Goal: Task Accomplishment & Management: Manage account settings

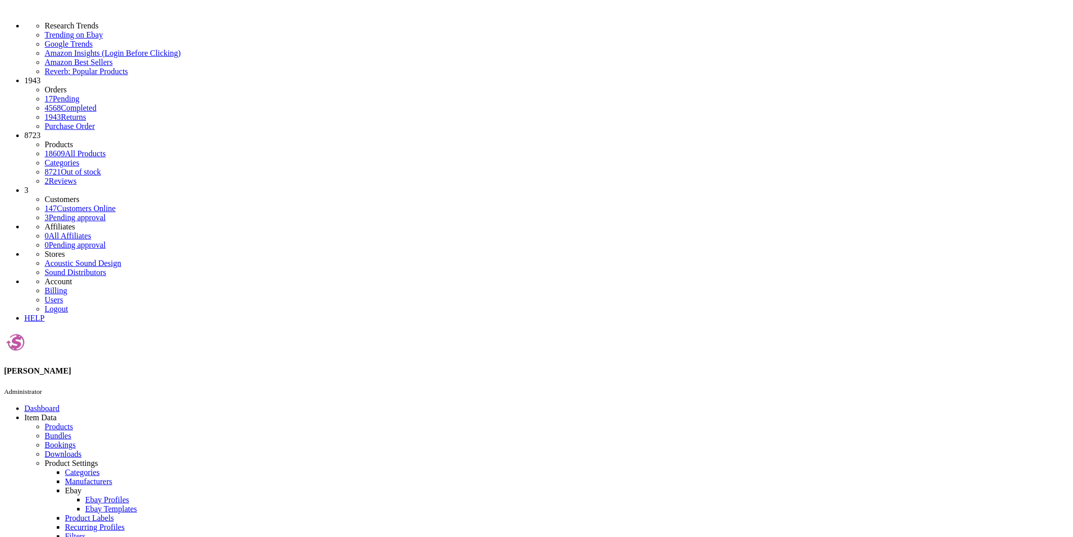
click at [45, 422] on icon at bounding box center [45, 426] width 0 height 9
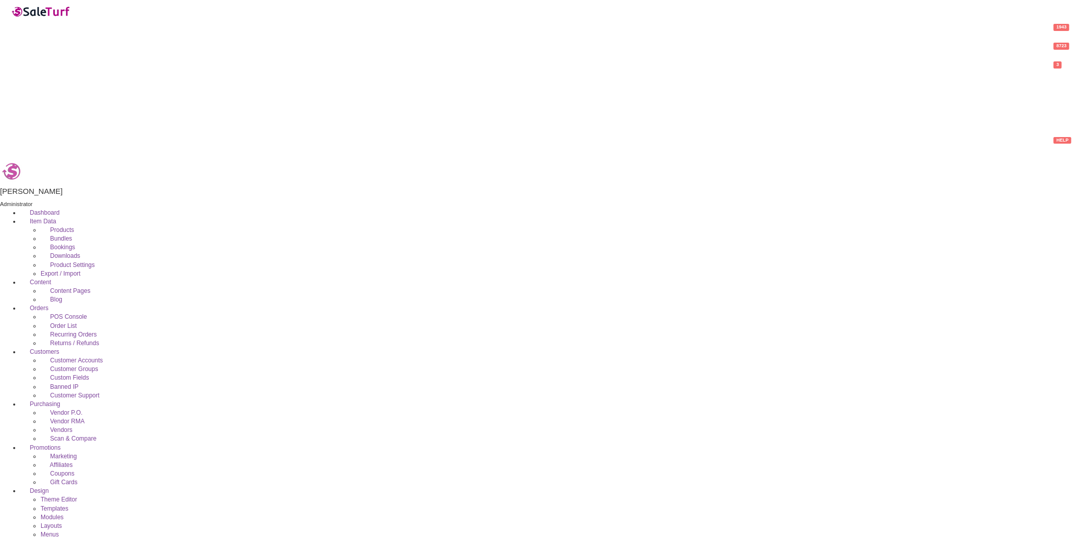
drag, startPoint x: 163, startPoint y: 114, endPoint x: 198, endPoint y: 106, distance: 36.0
paste input "300047-03-00-101"
drag, startPoint x: 159, startPoint y: 110, endPoint x: 4, endPoint y: 112, distance: 155.2
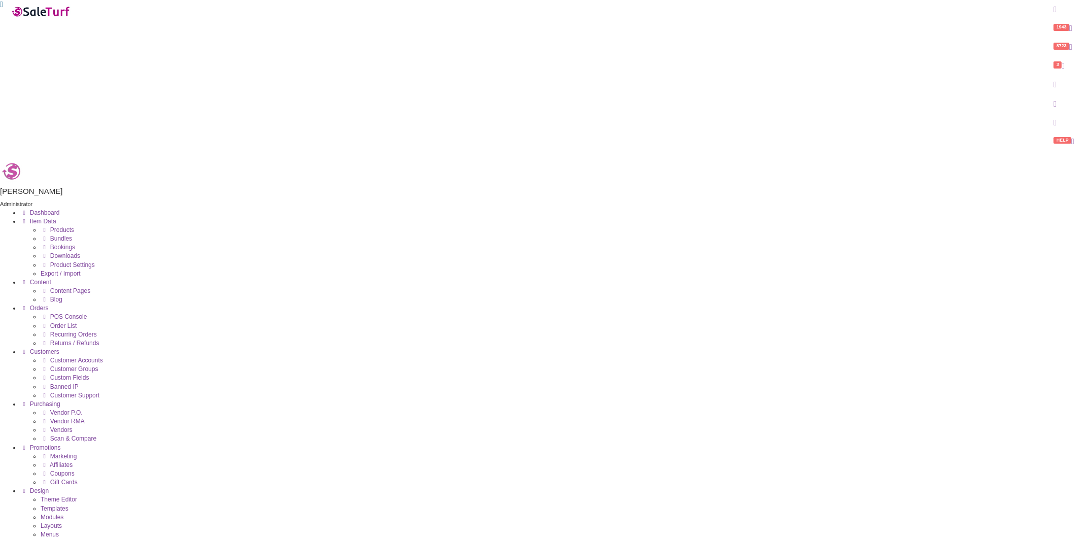
click at [0, 112] on div "Research Trends Trending on Ebay Google Trends Amazon Insights (Login Before Cl…" at bounding box center [541, 495] width 1082 height 990
paste input "747192132613"
drag, startPoint x: 117, startPoint y: 113, endPoint x: 32, endPoint y: 112, distance: 84.7
click at [21, 112] on div "Research Trends Trending on Ebay Google Trends Amazon Insights (Login Before Cl…" at bounding box center [541, 495] width 1082 height 990
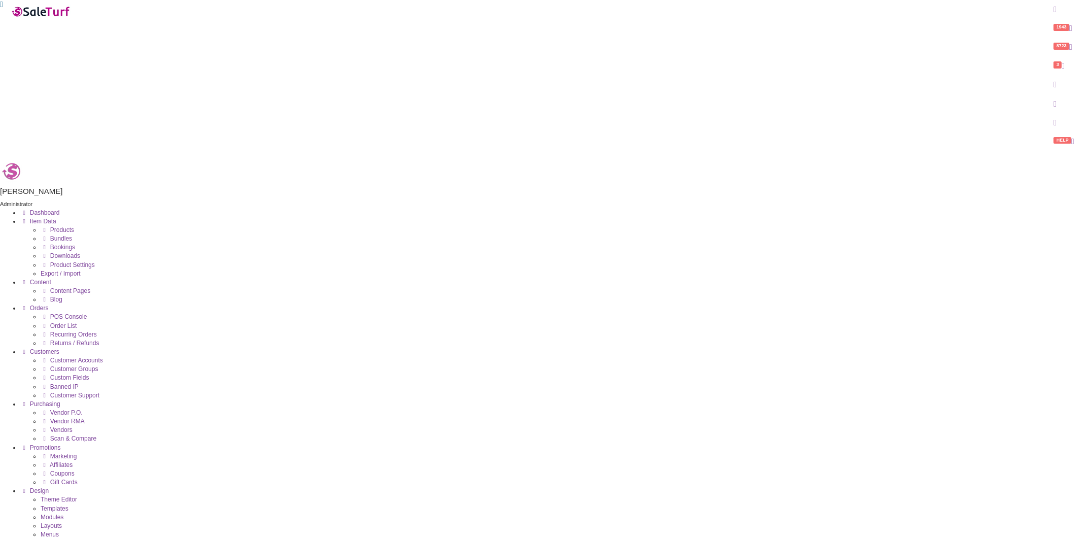
paste input "DNSUB10"
type input "DNSUB10"
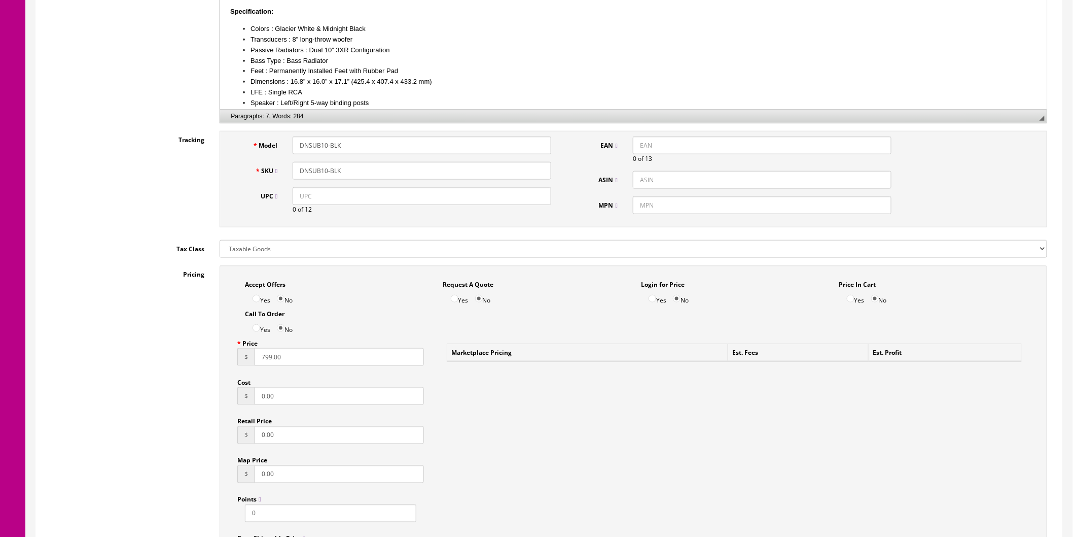
scroll to position [394, 0]
drag, startPoint x: 304, startPoint y: 362, endPoint x: 247, endPoint y: 359, distance: 57.4
click at [247, 359] on div "$ 799.00" at bounding box center [330, 356] width 187 height 18
type input "899"
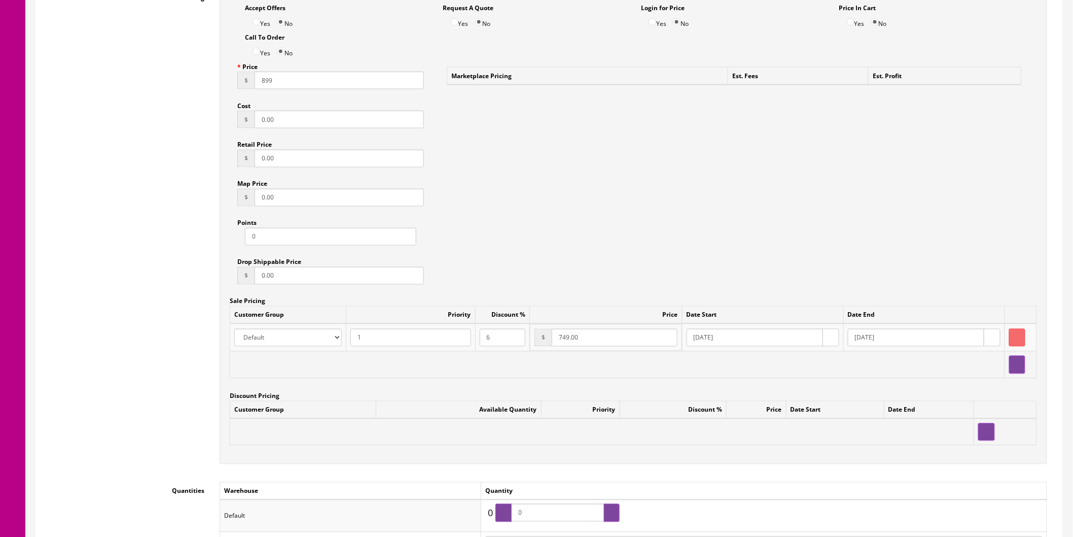
scroll to position [676, 0]
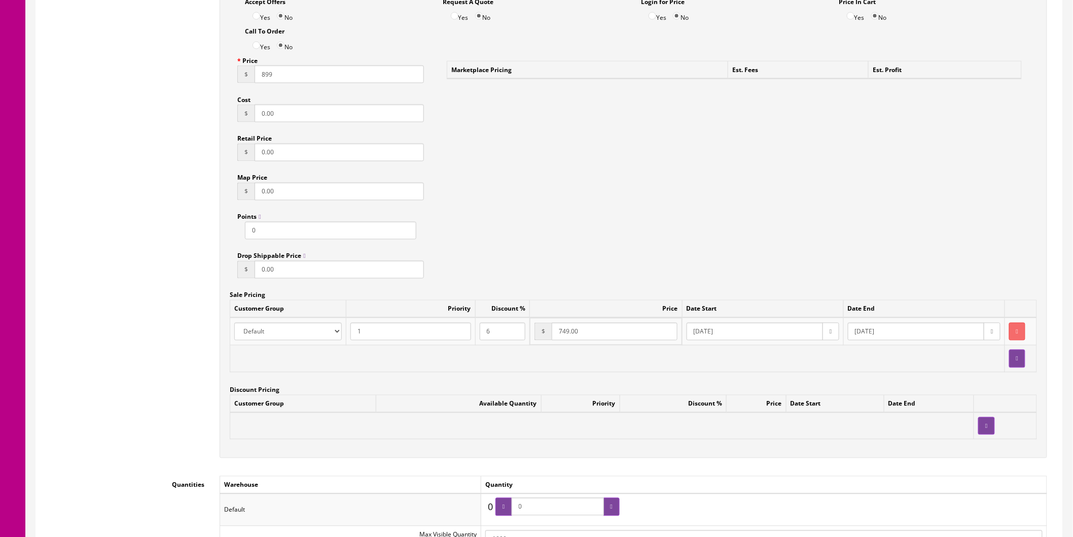
drag, startPoint x: 533, startPoint y: 342, endPoint x: 505, endPoint y: 343, distance: 27.4
click at [505, 343] on tr "Amazon ASD Discounts Default Ebay Jet My Store Customers Phone Preferred Reverb…" at bounding box center [633, 332] width 807 height 28
type input "899"
click at [621, 221] on div "Accept Offers Yes No Request A Quote Yes No Login for Price Yes No Price In Car…" at bounding box center [634, 220] width 828 height 475
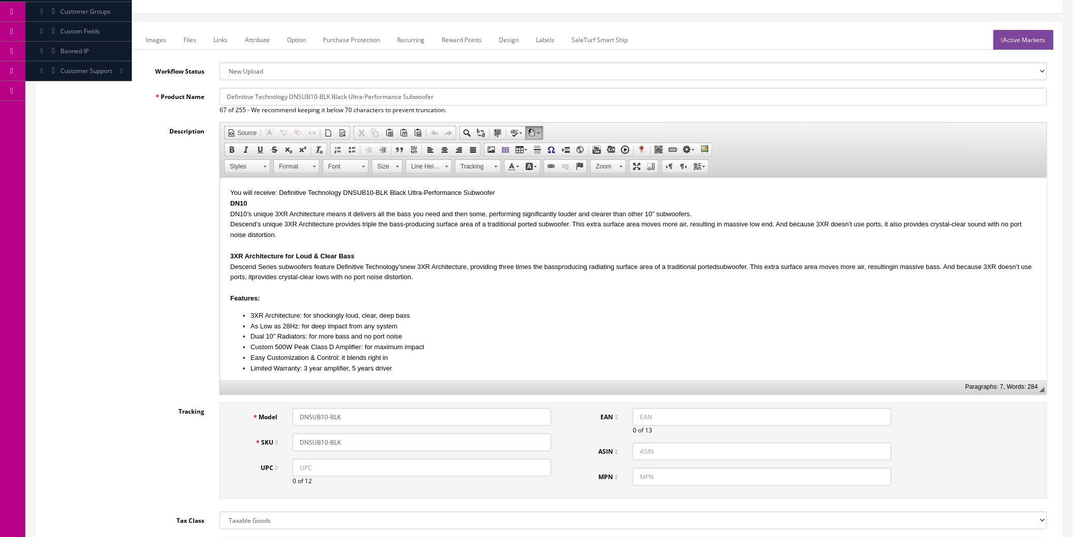
scroll to position [0, 0]
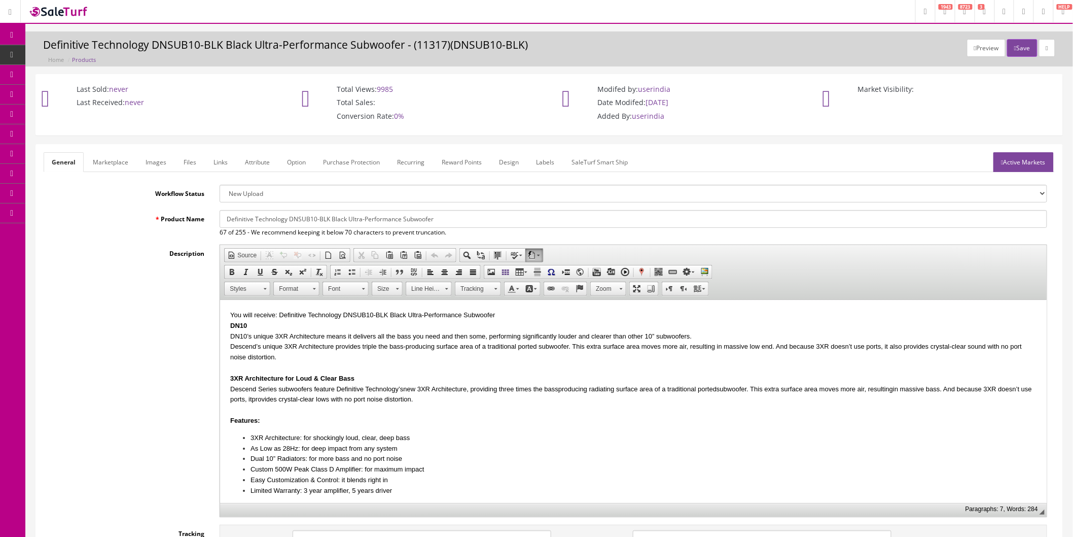
click at [1017, 52] on button "Save" at bounding box center [1022, 48] width 30 height 18
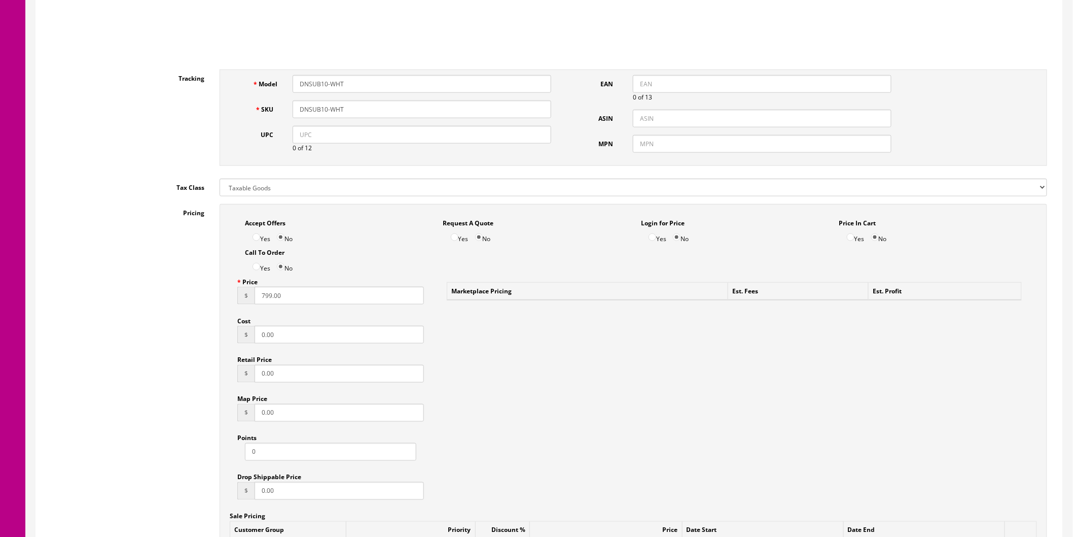
scroll to position [450, 0]
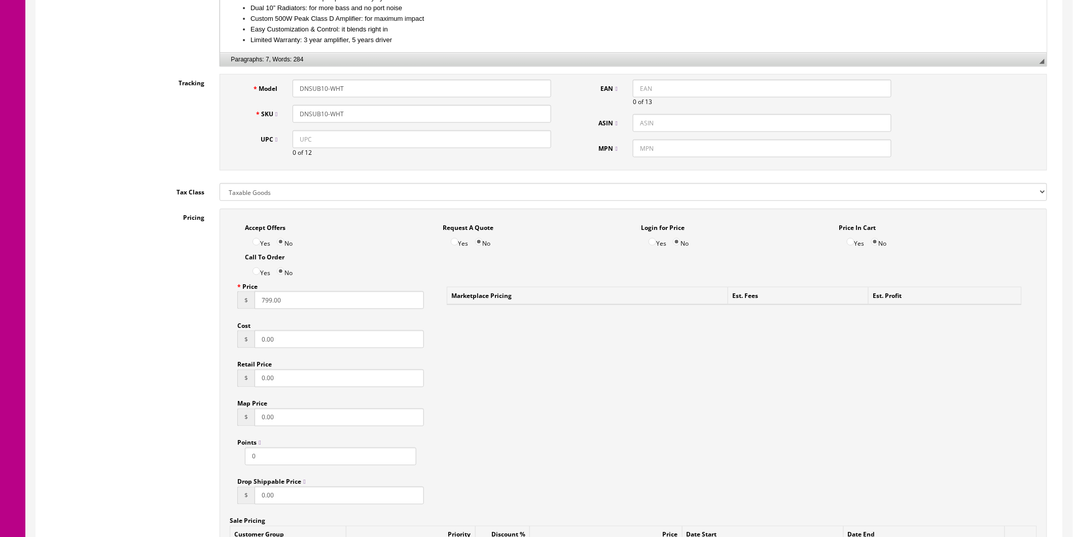
click at [261, 301] on input "799.00" at bounding box center [339, 300] width 169 height 18
type input "899"
click at [582, 327] on div "Accept Offers Yes No Request A Quote Yes No Login for Price Yes No Price In Car…" at bounding box center [634, 445] width 828 height 475
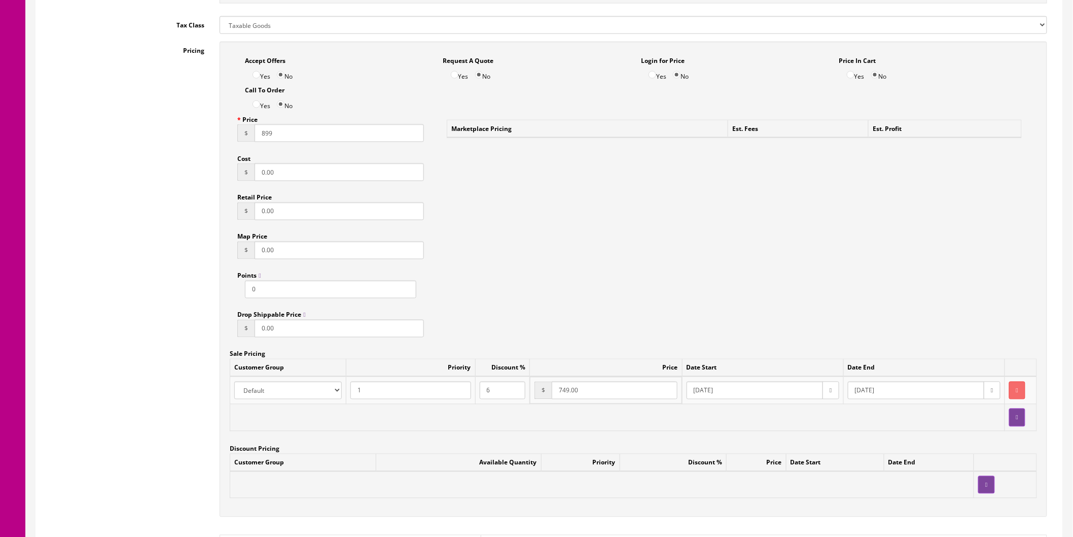
scroll to position [620, 0]
drag, startPoint x: 600, startPoint y: 391, endPoint x: 499, endPoint y: 398, distance: 101.2
click at [499, 398] on tr "Amazon ASD Discounts Default Ebay Jet My Store Customers Phone Preferred Reverb…" at bounding box center [633, 388] width 807 height 28
type input "899"
click at [690, 279] on div "Accept Offers Yes No Request A Quote Yes No Login for Price Yes No Price In Car…" at bounding box center [634, 276] width 828 height 475
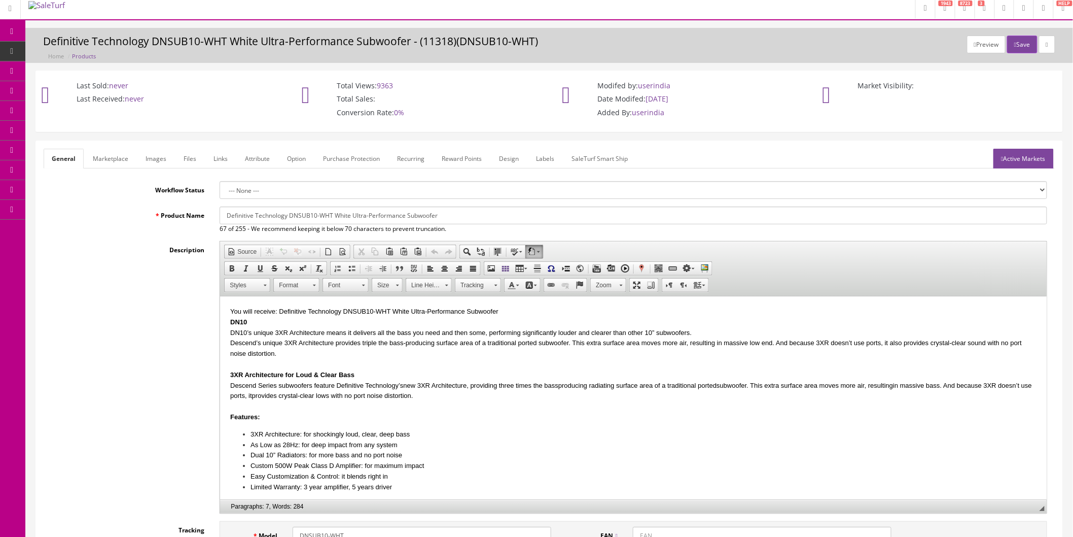
scroll to position [0, 0]
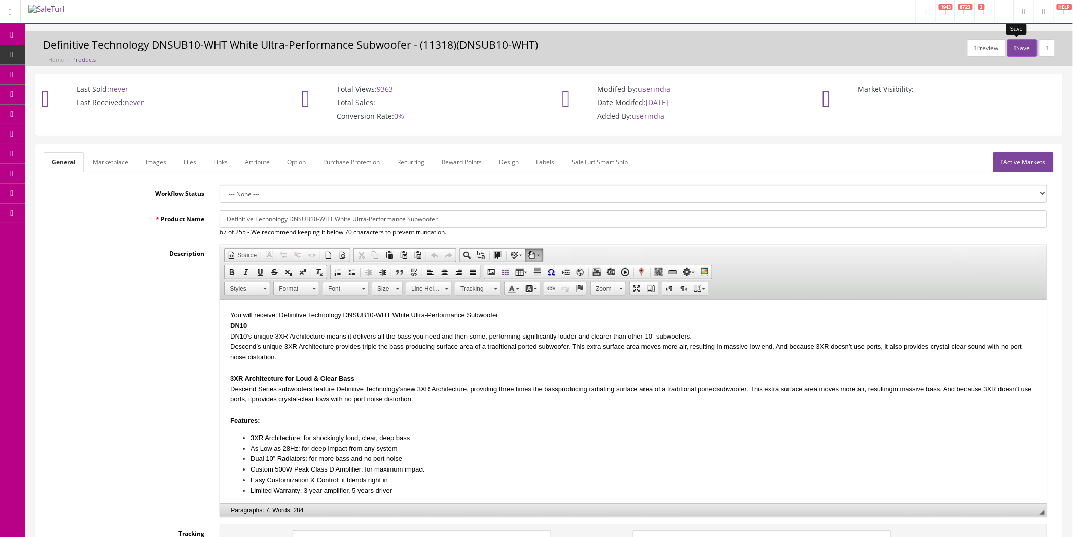
click at [1015, 52] on button "Save" at bounding box center [1022, 48] width 30 height 18
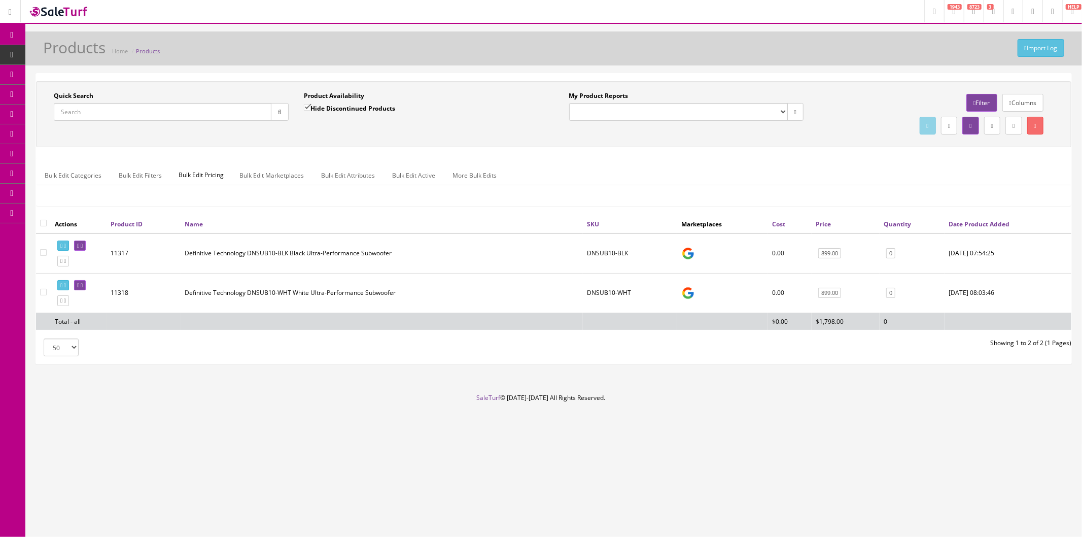
drag, startPoint x: 155, startPoint y: 113, endPoint x: 38, endPoint y: 114, distance: 116.7
click at [39, 114] on div "Quick Search Date From Product Availability Hide Discontinued Products Date To" at bounding box center [296, 109] width 515 height 37
paste input "DNSUB15"
type input "DNSUB15"
click at [280, 110] on icon "button" at bounding box center [280, 112] width 4 height 6
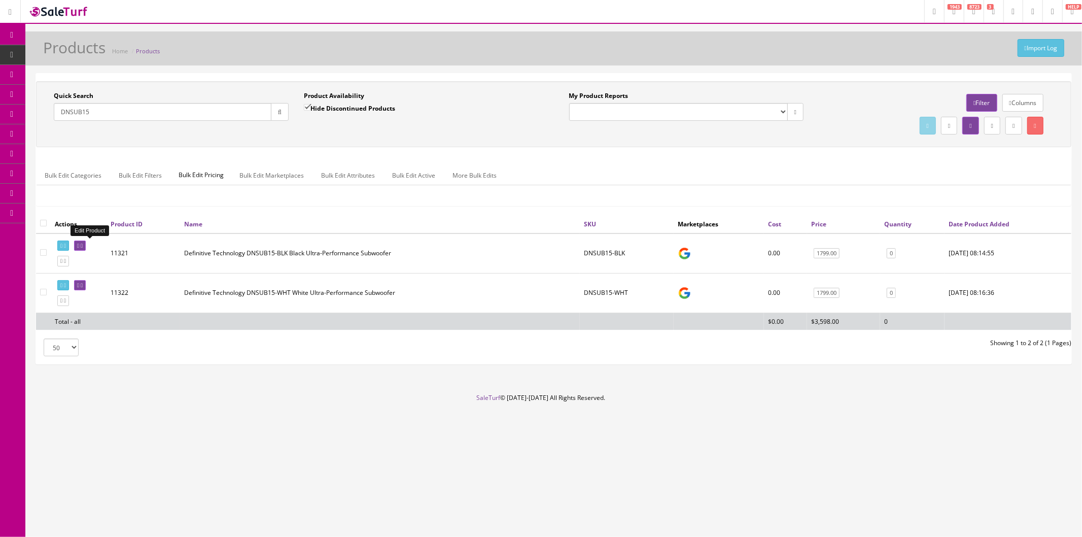
click at [86, 243] on link at bounding box center [80, 245] width 12 height 11
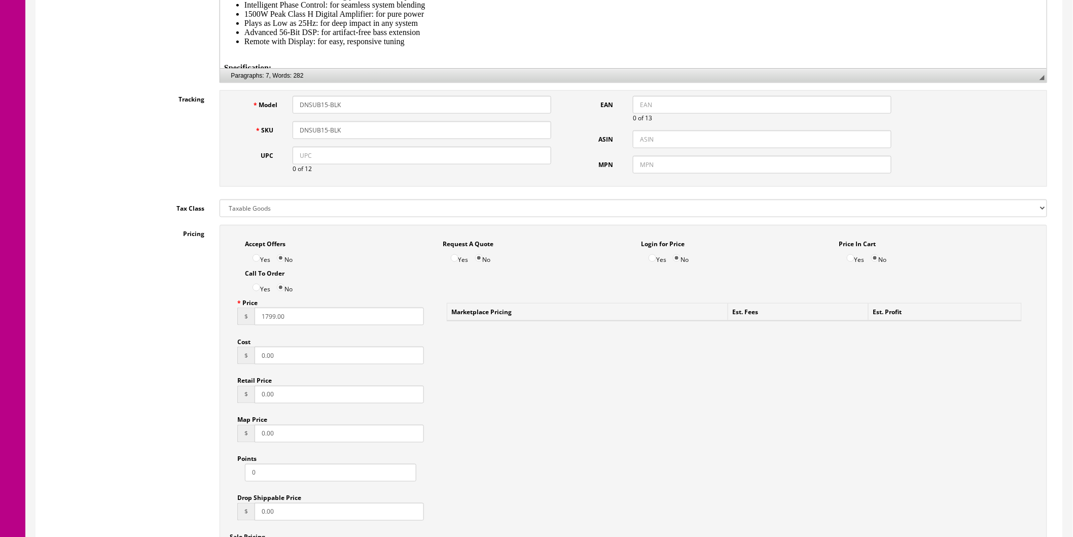
scroll to position [450, 0]
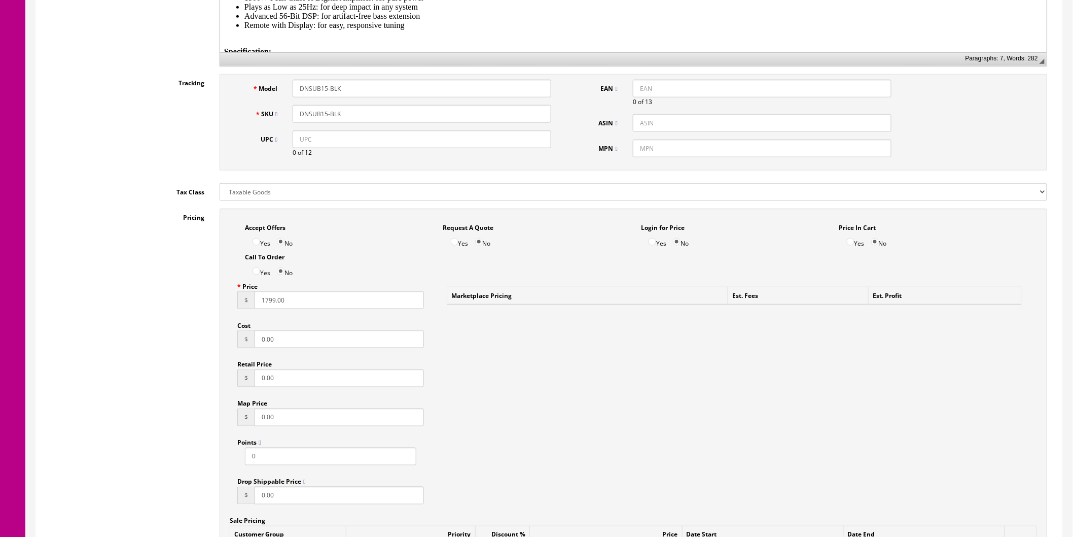
drag, startPoint x: 249, startPoint y: 308, endPoint x: 233, endPoint y: 309, distance: 15.3
click at [233, 309] on div "Price $ 1799.00 Cost $ 0.00 Retail Price $ 0.00 Map Price $ 0.00 Points 0 Drop …" at bounding box center [331, 394] width 202 height 234
type input "1999"
click at [544, 381] on div "Accept Offers Yes No Request A Quote Yes No Login for Price Yes No Price In Car…" at bounding box center [634, 445] width 828 height 475
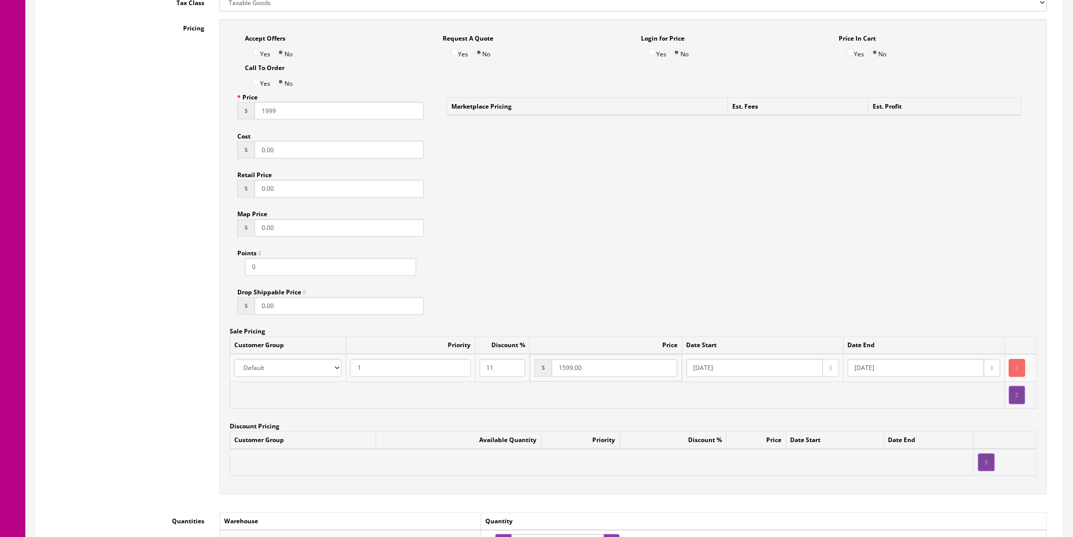
scroll to position [676, 0]
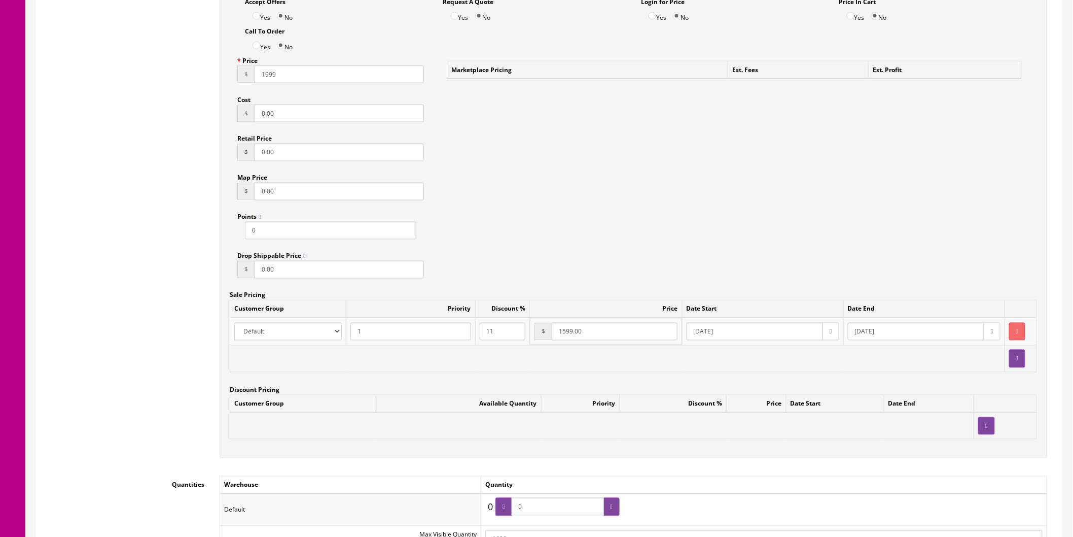
drag, startPoint x: 560, startPoint y: 340, endPoint x: 529, endPoint y: 338, distance: 32.1
click at [530, 345] on td "$ 1599.00" at bounding box center [606, 331] width 152 height 27
type input "1999"
click at [743, 126] on div "Accept Offers Yes No Request A Quote Yes No Login for Price Yes No Price In Car…" at bounding box center [634, 220] width 828 height 475
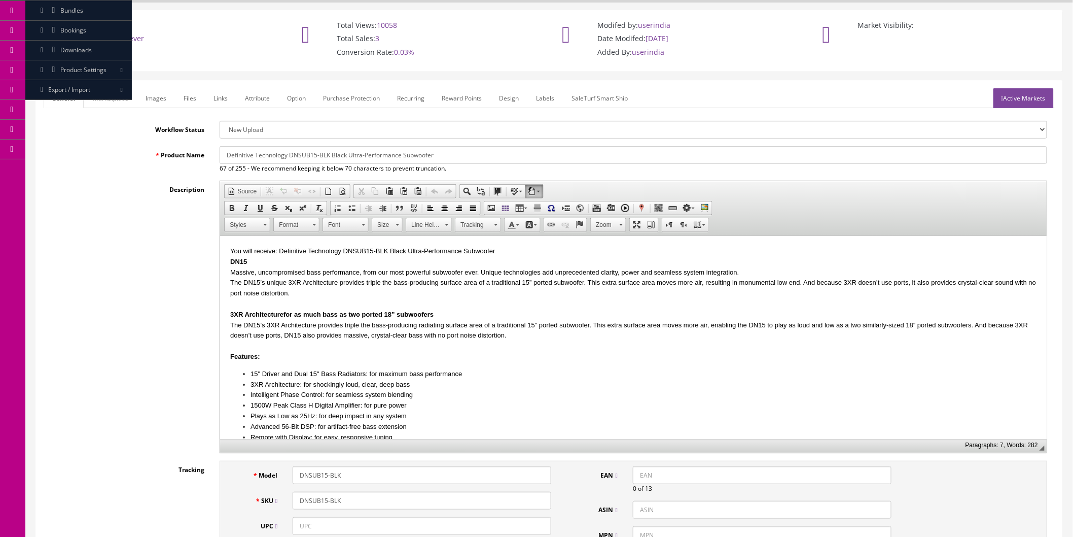
scroll to position [0, 0]
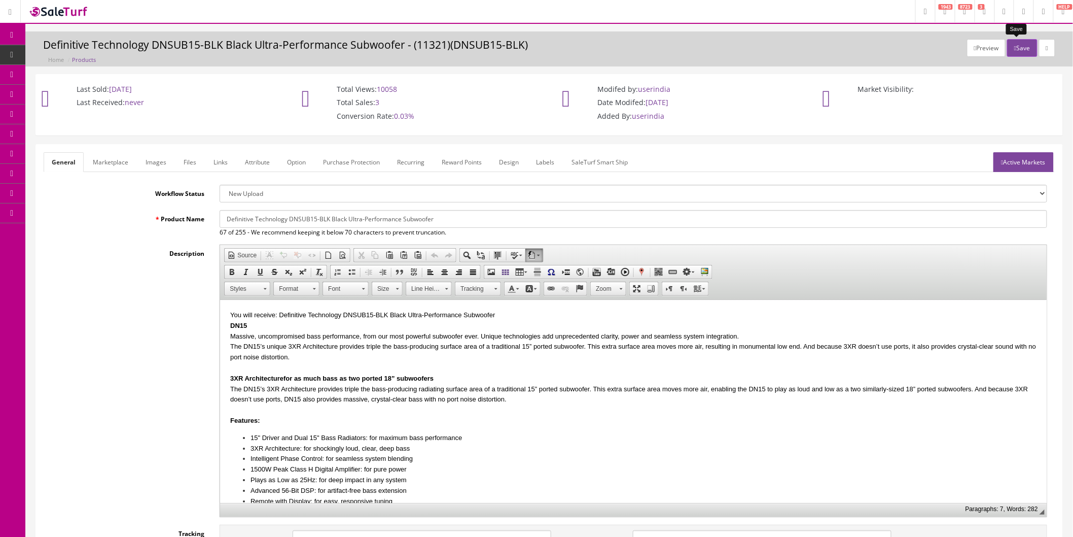
click at [1014, 49] on icon "button" at bounding box center [1015, 48] width 2 height 6
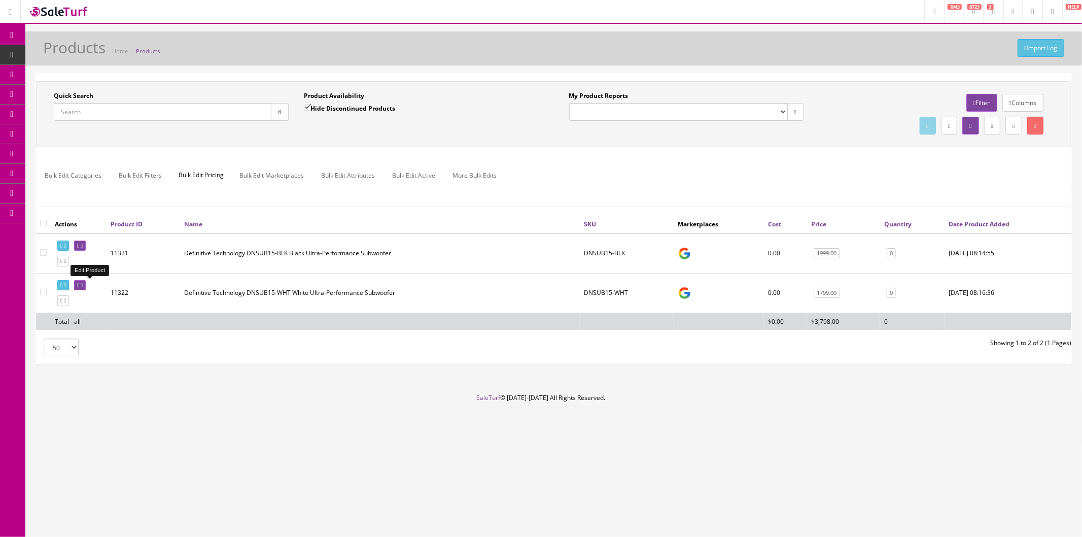
click at [86, 285] on link at bounding box center [80, 285] width 12 height 11
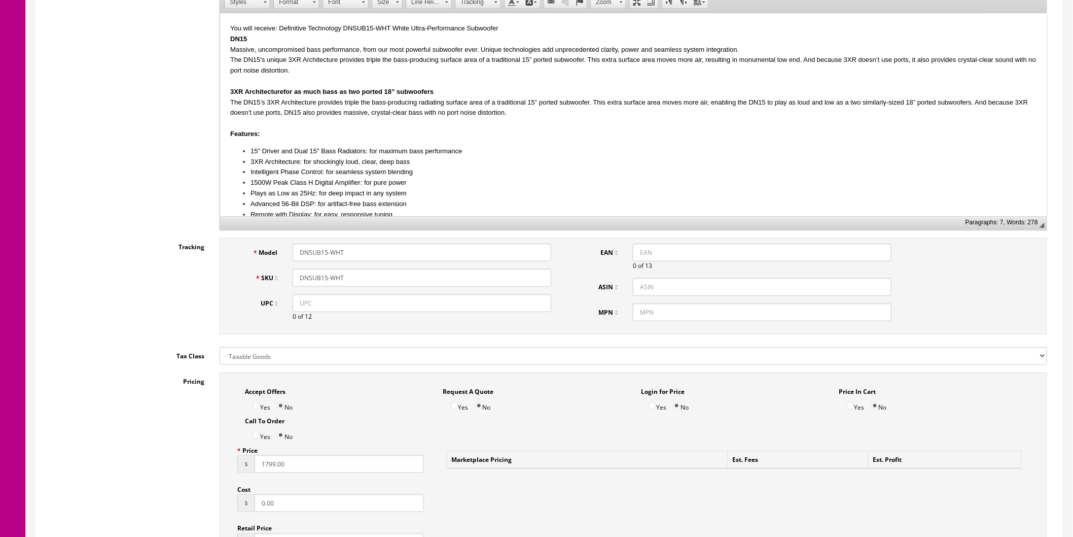
scroll to position [394, 0]
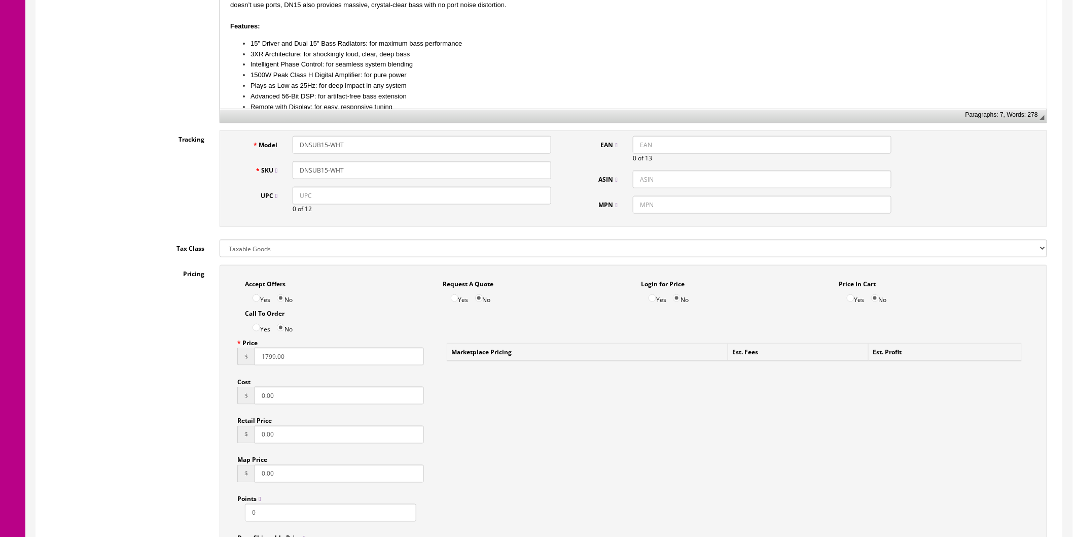
drag, startPoint x: 313, startPoint y: 356, endPoint x: 222, endPoint y: 360, distance: 90.9
click at [224, 360] on div "Accept Offers Yes No Request A Quote Yes No Login for Price Yes No Price In Car…" at bounding box center [634, 502] width 828 height 475
type input "1999"
click at [565, 402] on div "Accept Offers Yes No Request A Quote Yes No Login for Price Yes No Price In Car…" at bounding box center [634, 502] width 828 height 475
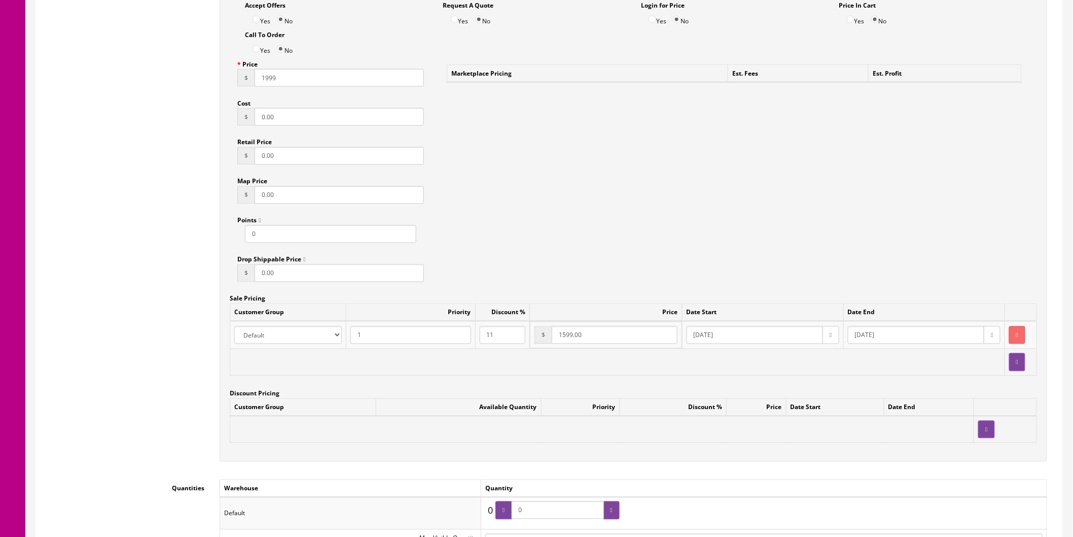
scroll to position [676, 0]
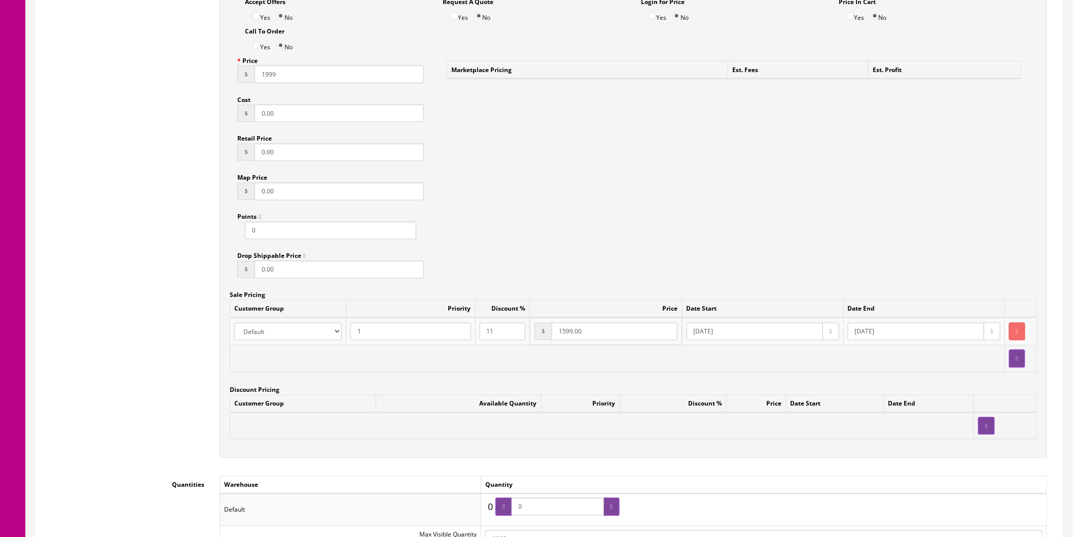
drag, startPoint x: 607, startPoint y: 340, endPoint x: 508, endPoint y: 343, distance: 98.4
click at [508, 343] on tr "Amazon ASD Discounts Default Ebay Jet My Store Customers Phone Preferred Reverb…" at bounding box center [633, 332] width 807 height 28
type input "1999"
click at [620, 241] on div "Accept Offers Yes No Request A Quote Yes No Login for Price Yes No Price In Car…" at bounding box center [634, 220] width 828 height 475
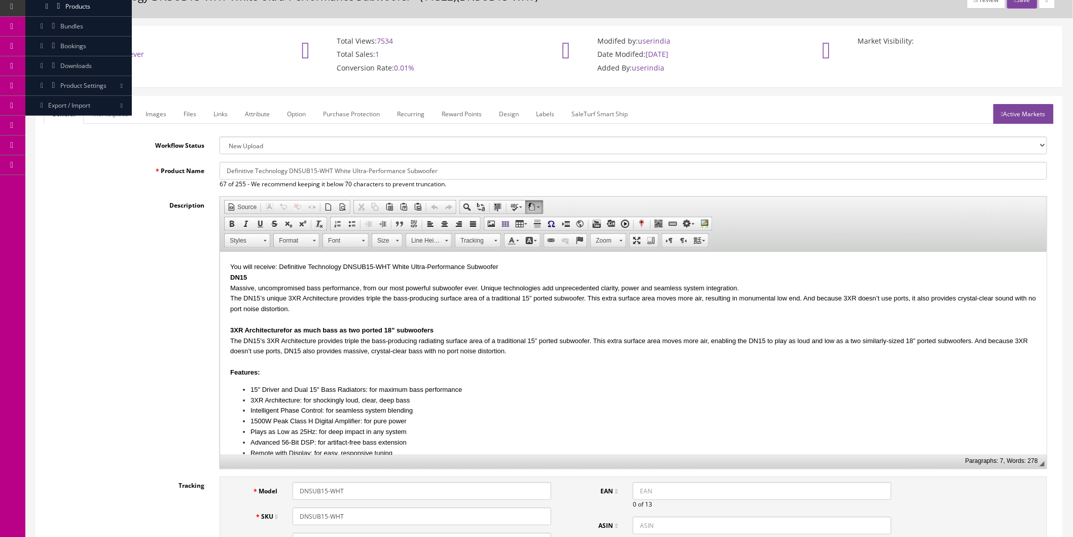
scroll to position [0, 0]
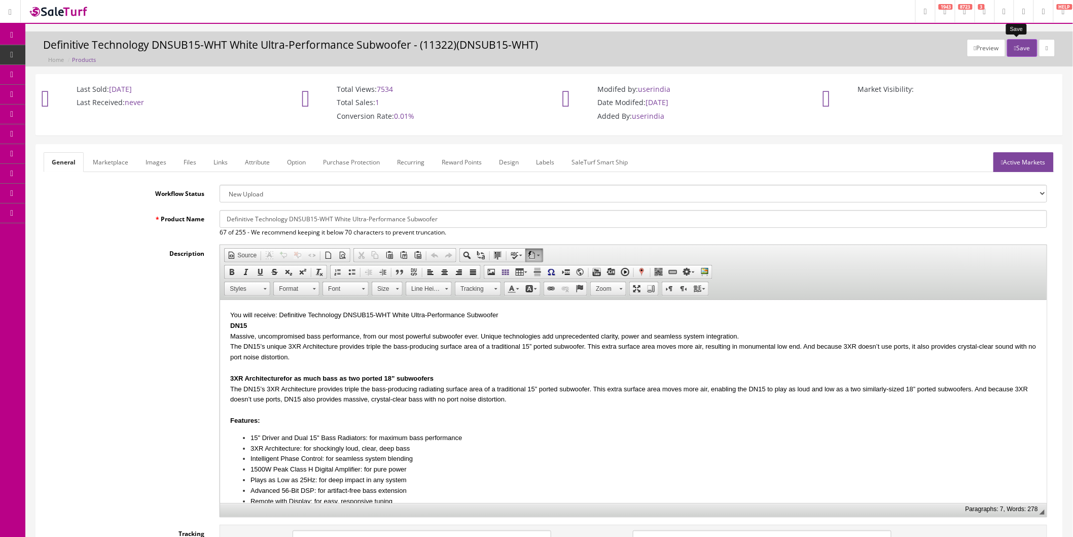
click at [1020, 47] on button "Save" at bounding box center [1022, 48] width 30 height 18
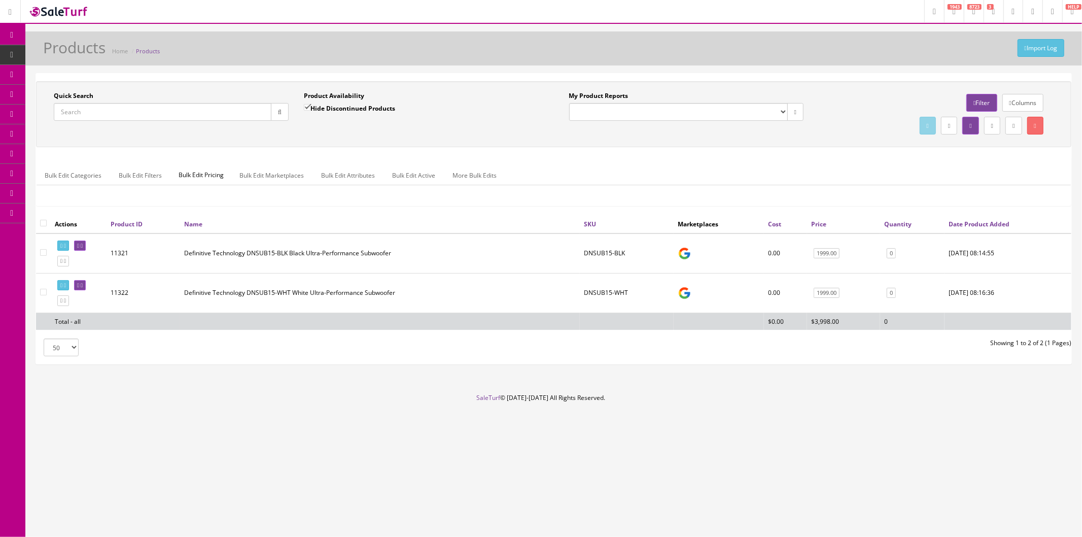
click at [119, 141] on div "Quick Search Date From Product Availability Hide Discontinued Products Date To …" at bounding box center [553, 114] width 1035 height 66
click at [191, 116] on input "Quick Search" at bounding box center [163, 112] width 218 height 18
paste input "DNSUB12"
type input "DNSUB12"
click at [284, 110] on button "button" at bounding box center [280, 112] width 18 height 18
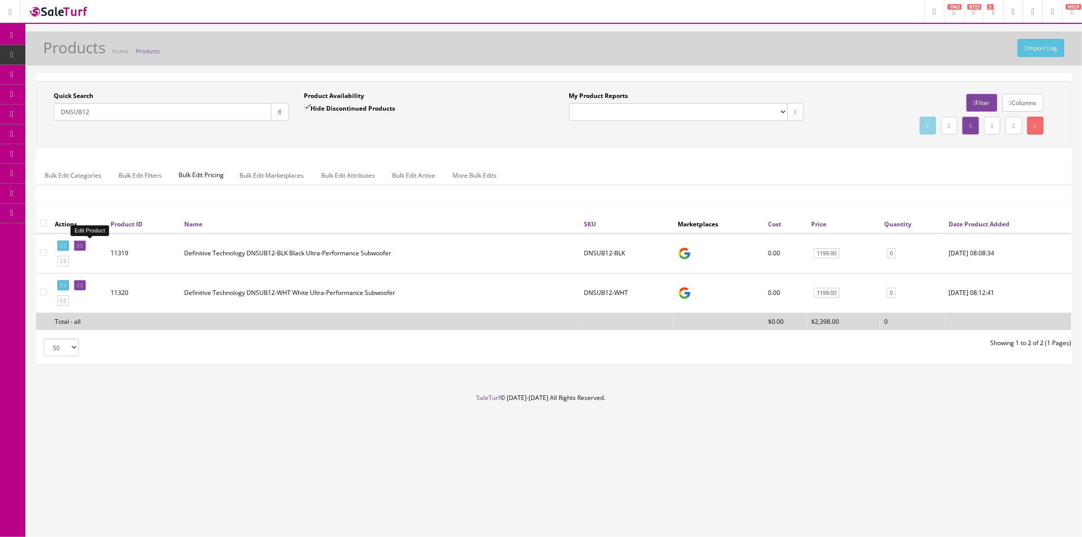
click at [83, 245] on icon at bounding box center [82, 246] width 2 height 6
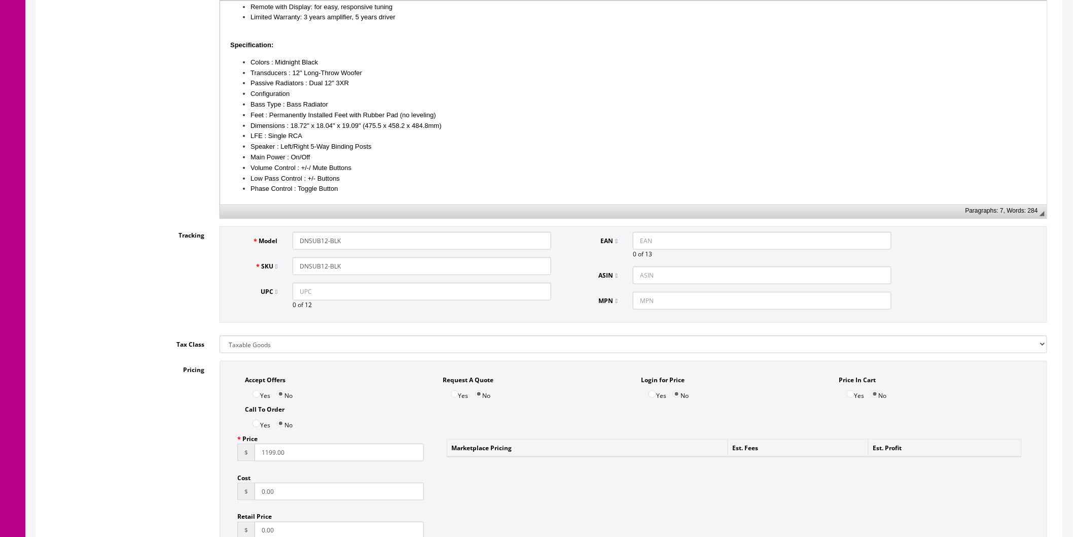
scroll to position [450, 0]
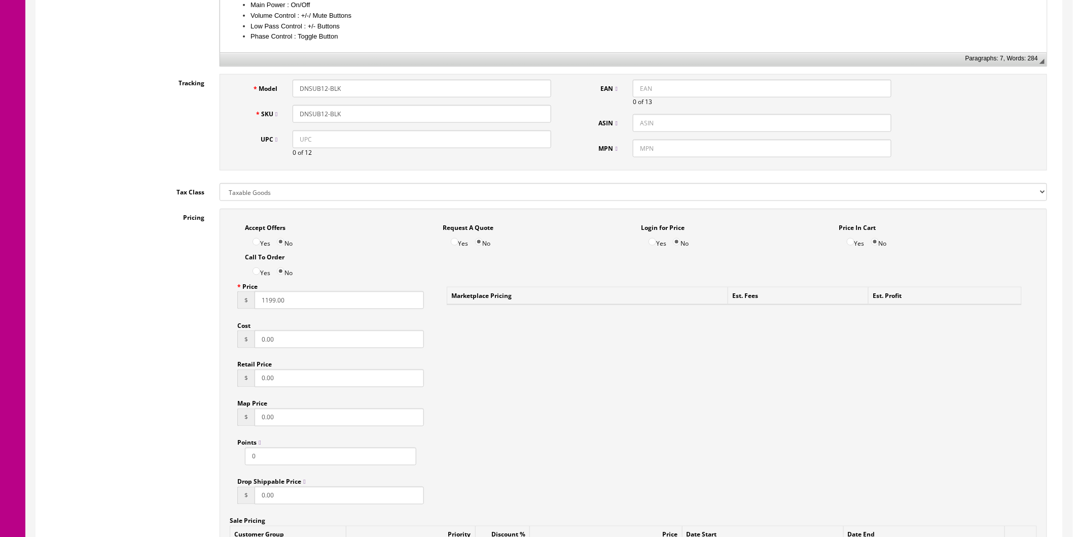
click at [198, 300] on div "Pricing Accept Offers Yes No Request A Quote Yes No Login for Price Yes No Pric…" at bounding box center [549, 450] width 1011 height 485
type input "1399"
click at [179, 293] on div "Pricing Accept Offers Yes No Request A Quote Yes No Login for Price Yes No Pric…" at bounding box center [549, 450] width 1011 height 485
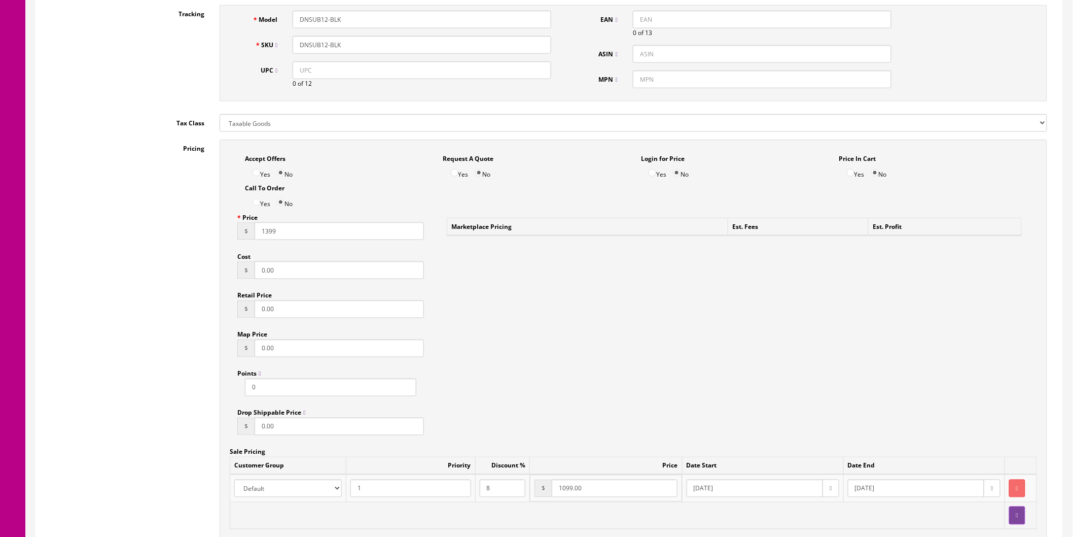
scroll to position [789, 0]
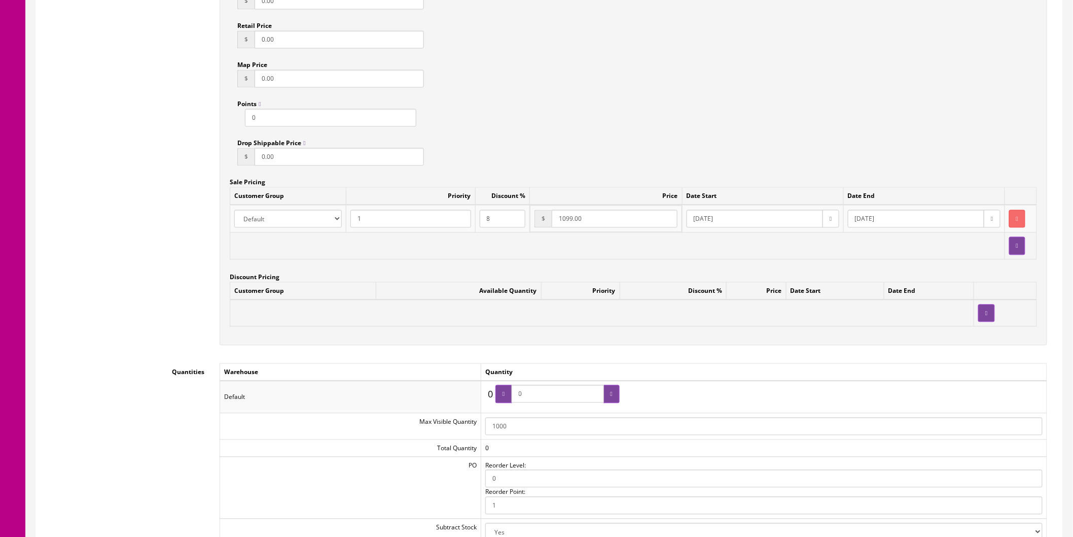
drag, startPoint x: 569, startPoint y: 221, endPoint x: 524, endPoint y: 226, distance: 44.9
click at [524, 226] on tr "Amazon ASD Discounts Default Ebay Jet My Store Customers Phone Preferred Reverb…" at bounding box center [633, 219] width 807 height 28
type input "1399"
click at [604, 167] on div "Accept Offers Yes No Request A Quote Yes No Login for Price Yes No Price In Car…" at bounding box center [634, 107] width 828 height 475
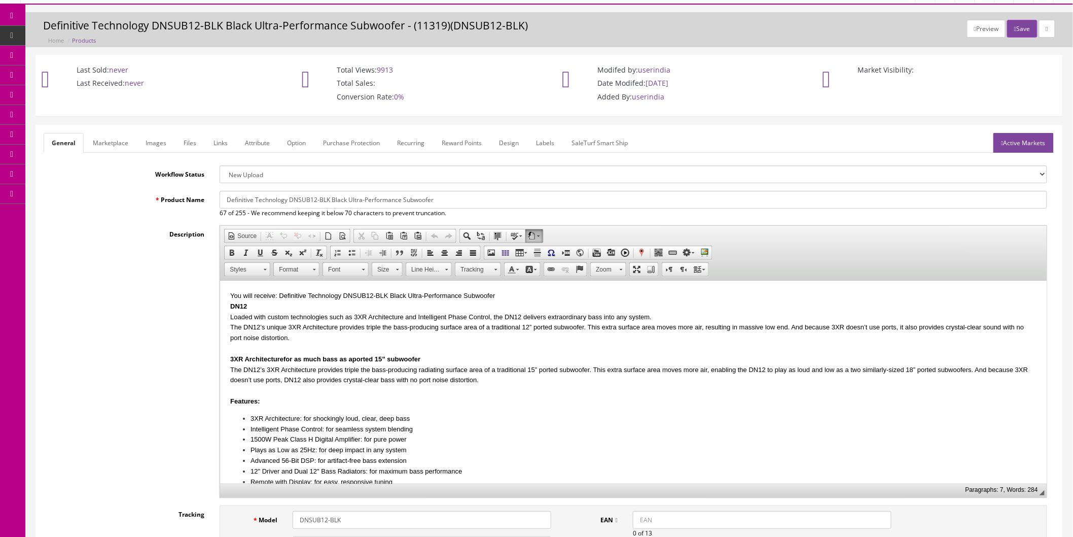
scroll to position [0, 0]
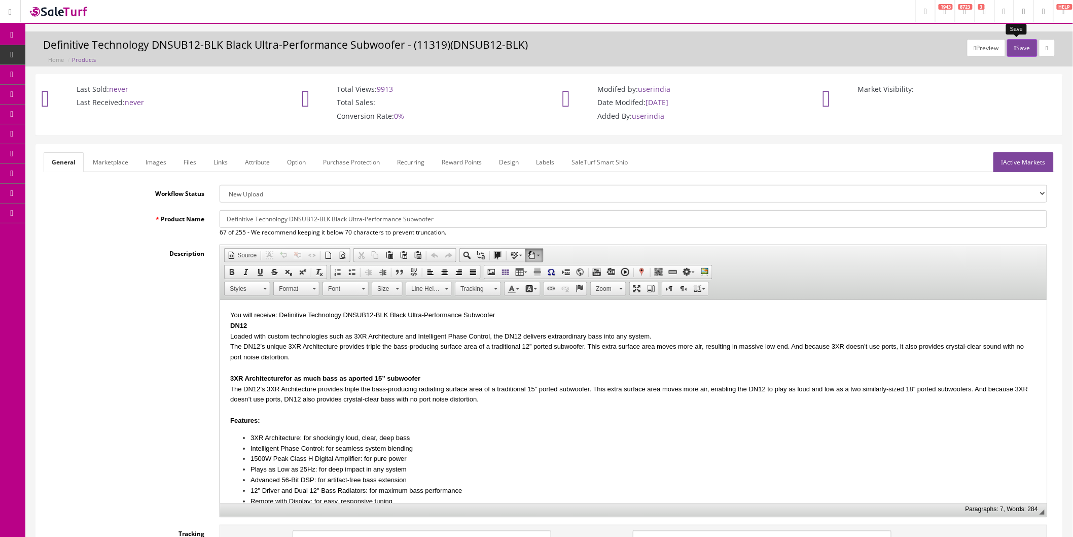
click at [1021, 54] on button "Save" at bounding box center [1022, 48] width 30 height 18
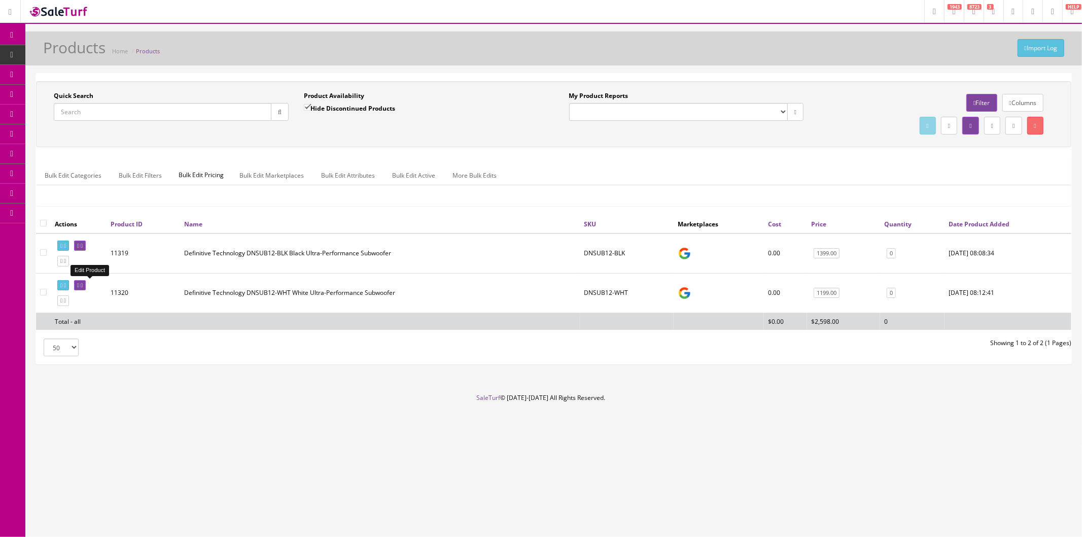
click at [83, 285] on icon at bounding box center [82, 286] width 2 height 6
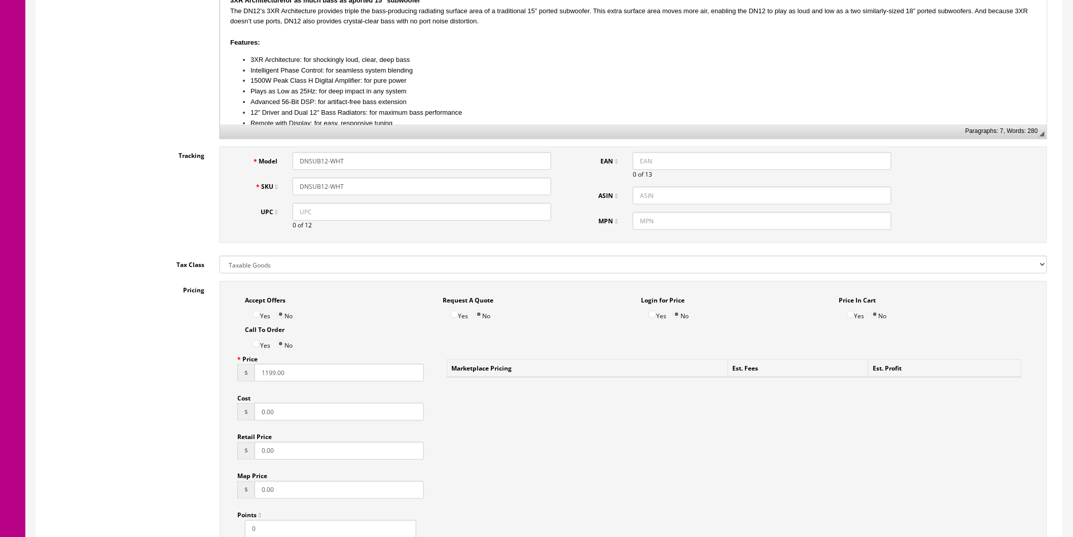
scroll to position [450, 0]
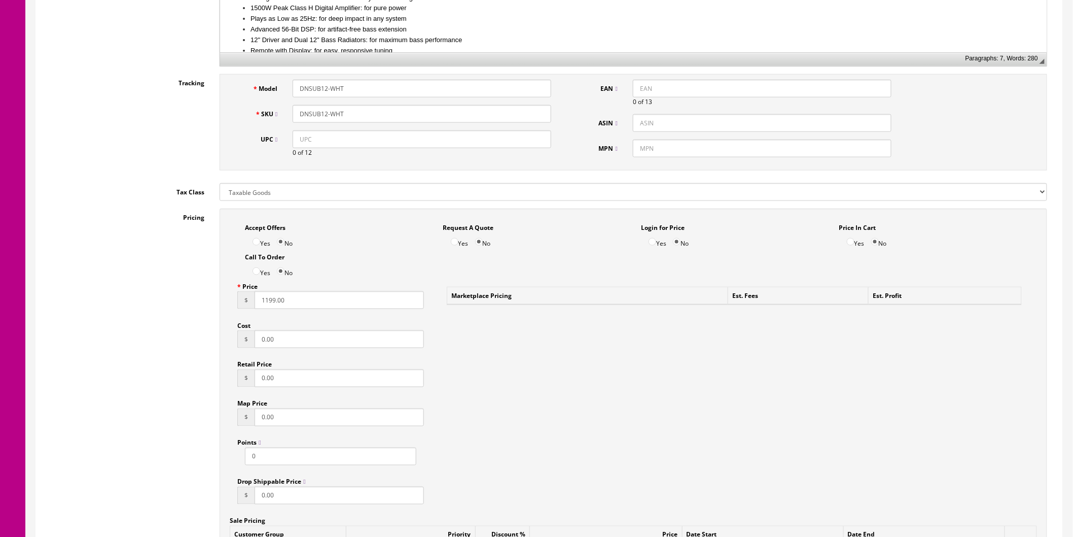
click at [249, 302] on div "$ 1199.00" at bounding box center [330, 300] width 187 height 18
type input "1399"
click at [164, 304] on div "Pricing Accept Offers Yes No Request A Quote Yes No Login for Price Yes No Pric…" at bounding box center [549, 450] width 1011 height 485
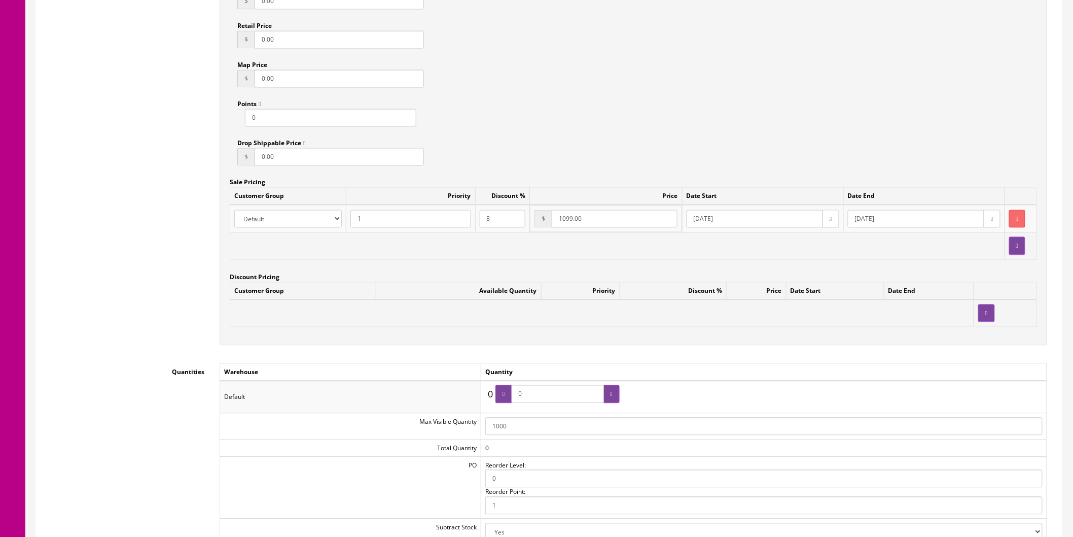
drag, startPoint x: 598, startPoint y: 216, endPoint x: 513, endPoint y: 230, distance: 85.3
click at [513, 230] on tr "Amazon ASD Discounts Default Ebay Jet My Store Customers Phone Preferred Reverb…" at bounding box center [633, 219] width 807 height 28
type input "1399"
click at [579, 140] on div "Accept Offers Yes No Request A Quote Yes No Login for Price Yes No Price In Car…" at bounding box center [634, 107] width 828 height 475
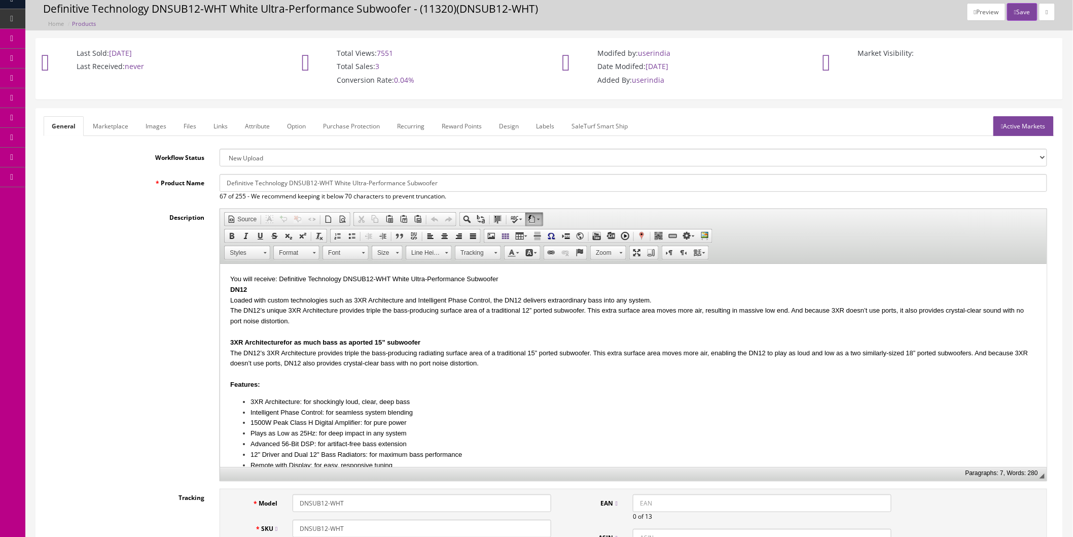
scroll to position [0, 0]
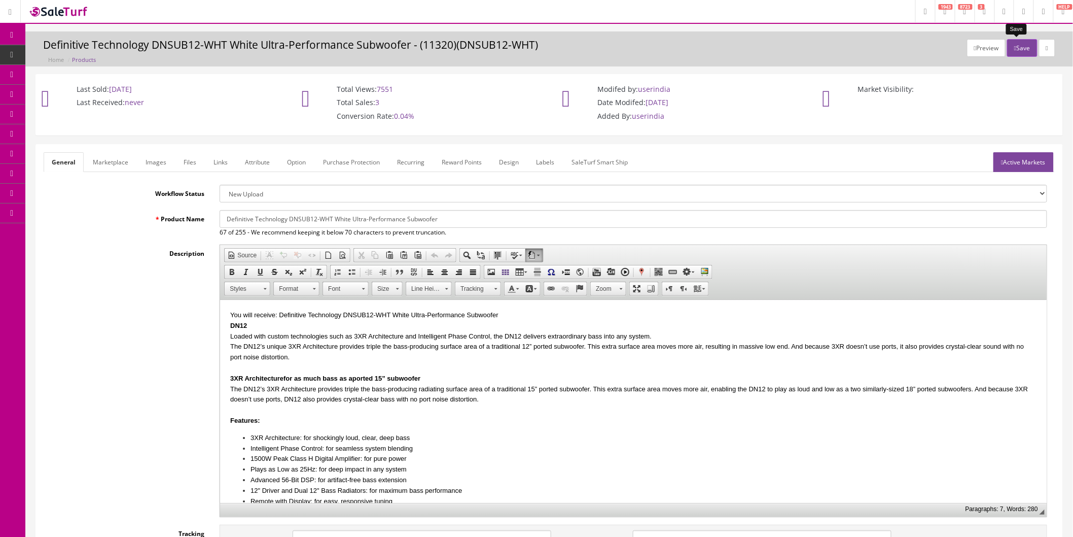
click at [1015, 45] on button "Save" at bounding box center [1022, 48] width 30 height 18
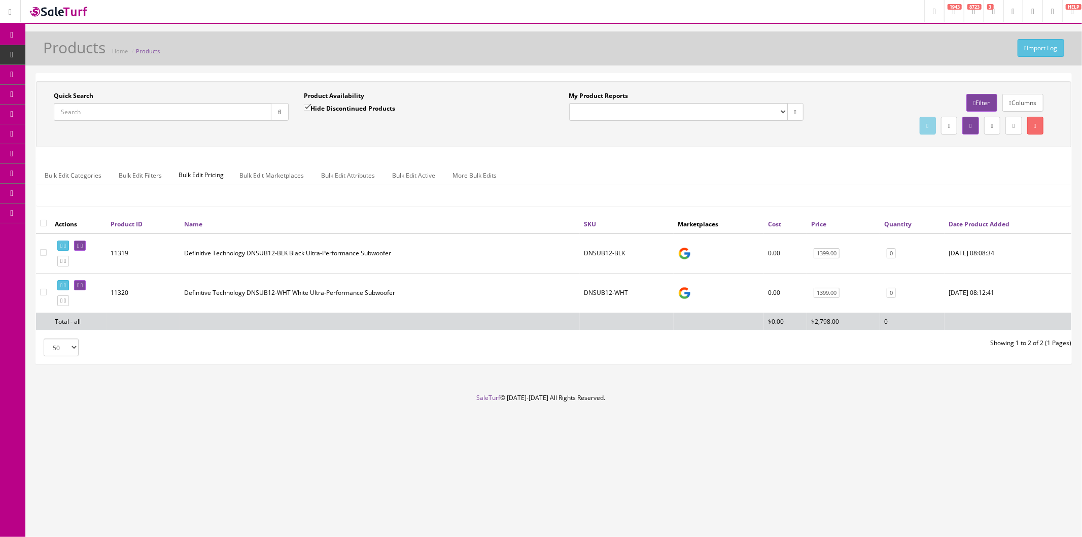
click at [98, 144] on div "Quick Search Date From Product Availability Hide Discontinued Products Date To …" at bounding box center [553, 114] width 1035 height 66
click at [217, 111] on input "Quick Search" at bounding box center [163, 112] width 218 height 18
paste input "DNSUB10"
type input "DNSUB10"
drag, startPoint x: 277, startPoint y: 109, endPoint x: 288, endPoint y: 108, distance: 10.7
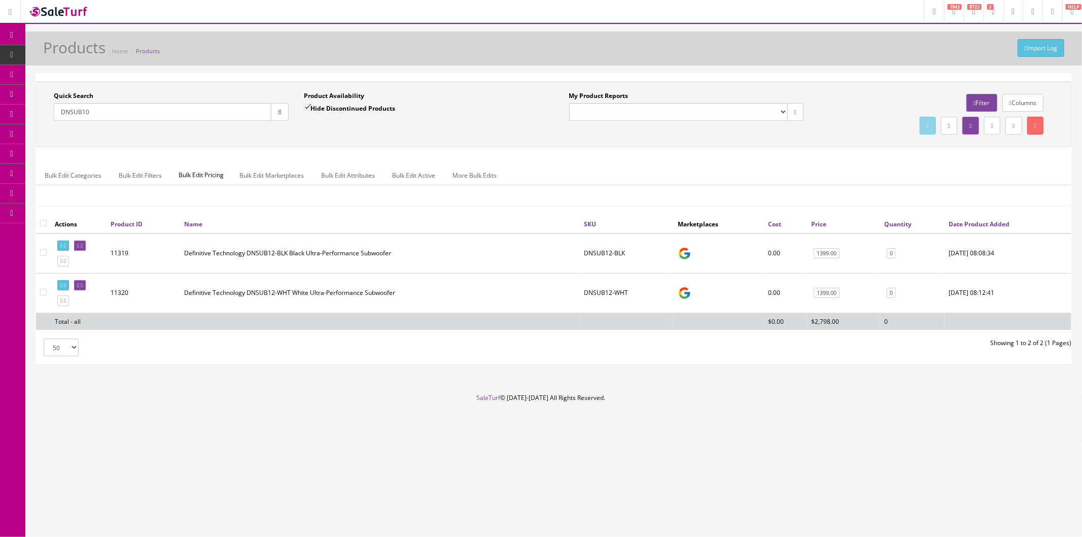
click at [278, 109] on icon "button" at bounding box center [280, 112] width 4 height 6
click at [83, 244] on icon at bounding box center [82, 246] width 2 height 6
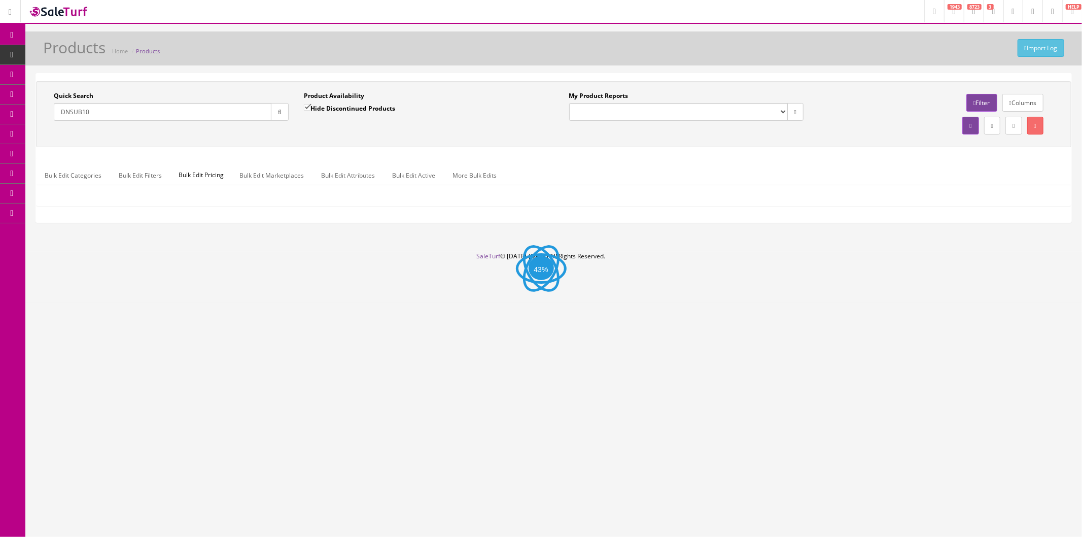
drag, startPoint x: 115, startPoint y: 112, endPoint x: 61, endPoint y: 112, distance: 53.8
click at [45, 114] on div "Quick Search DNSUB10 Date From Product Availability Hide Discontinued Products …" at bounding box center [296, 109] width 515 height 37
paste input "8"
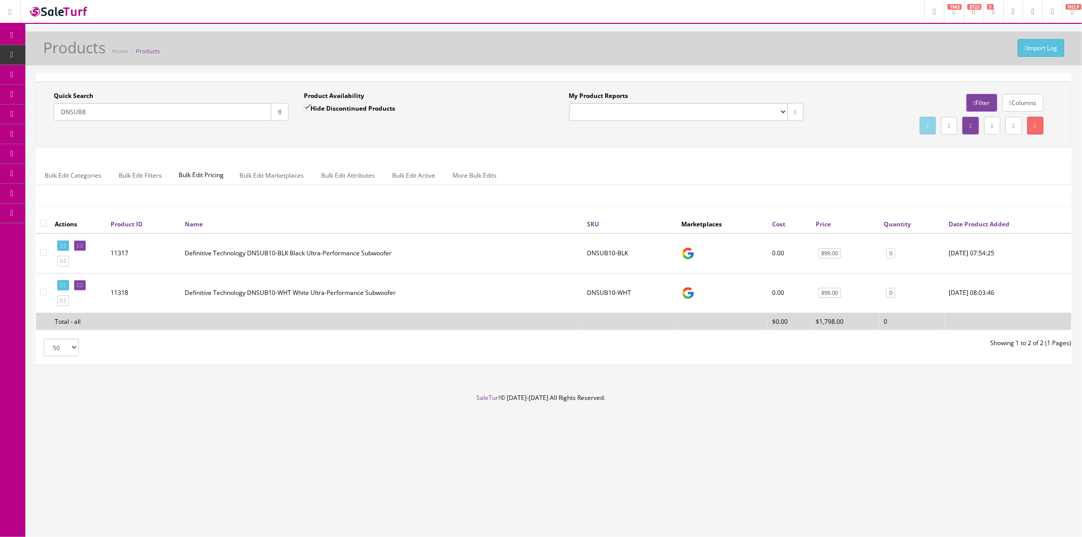
type input "DNSUB8"
click at [280, 109] on button "button" at bounding box center [280, 112] width 18 height 18
click at [83, 243] on icon at bounding box center [82, 246] width 2 height 6
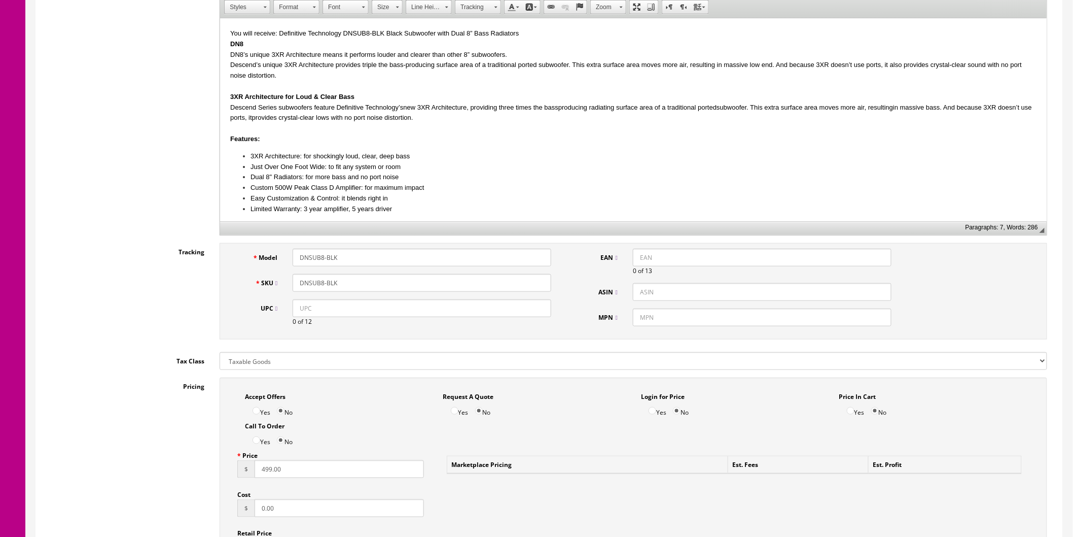
drag, startPoint x: 298, startPoint y: 474, endPoint x: 221, endPoint y: 478, distance: 77.2
type input "599"
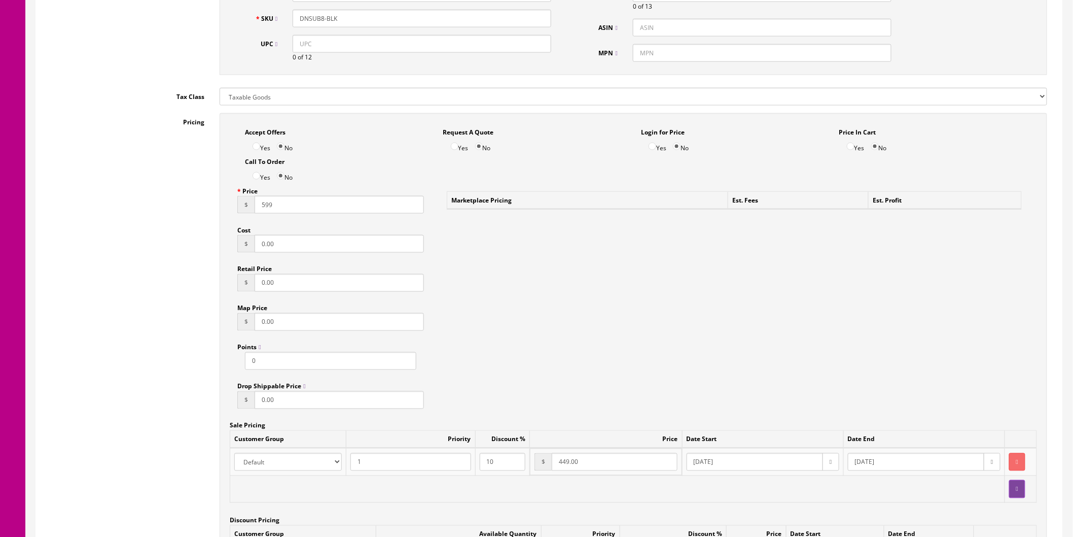
scroll to position [620, 0]
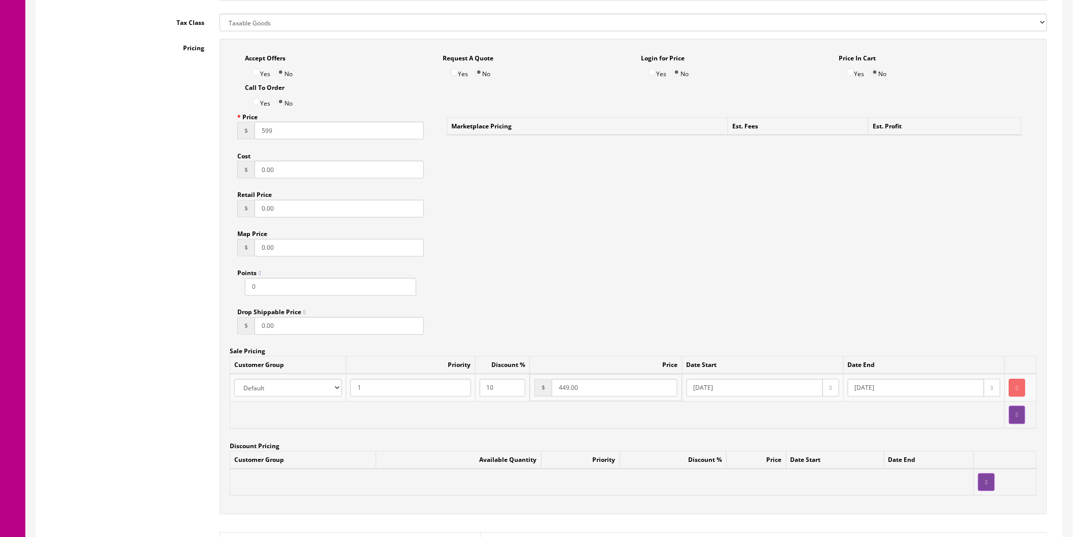
drag, startPoint x: 584, startPoint y: 386, endPoint x: 528, endPoint y: 396, distance: 57.2
click at [528, 396] on tr "Amazon ASD Discounts Default Ebay Jet My Store Customers Phone Preferred Reverb…" at bounding box center [633, 388] width 807 height 28
type input "599"
click at [625, 284] on div "Accept Offers Yes No Request A Quote Yes No Login for Price Yes No Price In Car…" at bounding box center [634, 276] width 828 height 475
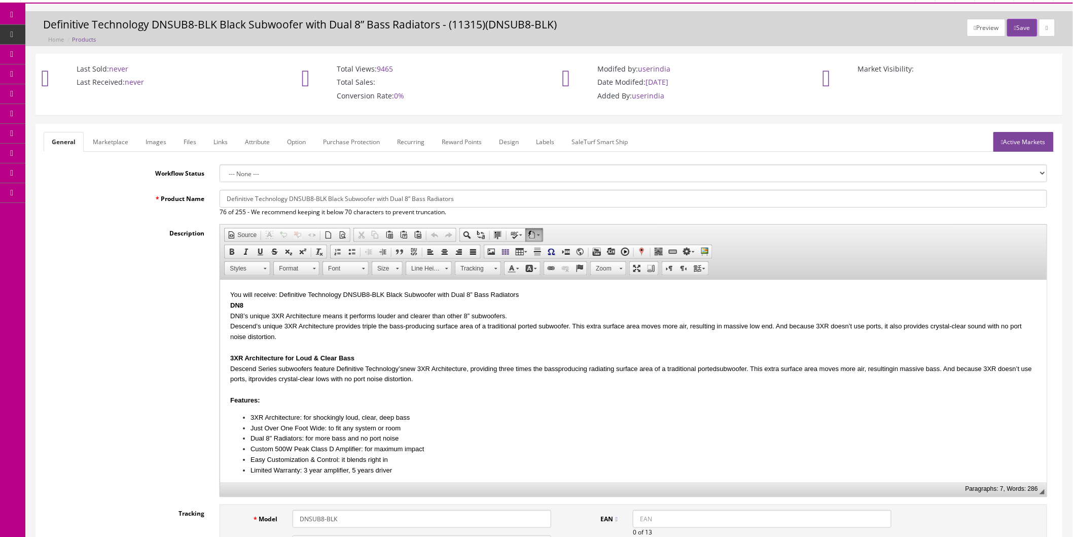
scroll to position [0, 0]
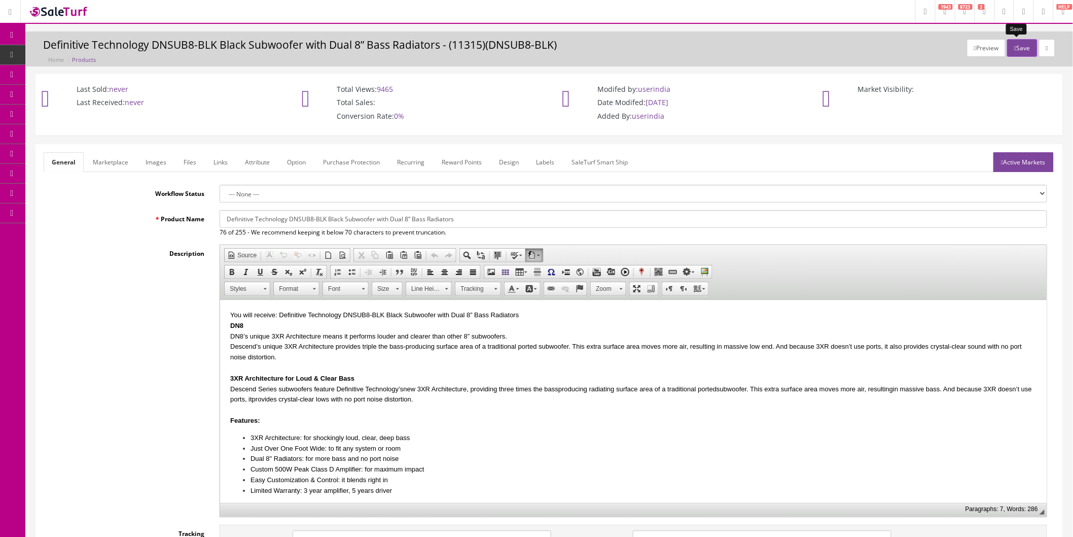
click at [1020, 42] on button "Save" at bounding box center [1022, 48] width 30 height 18
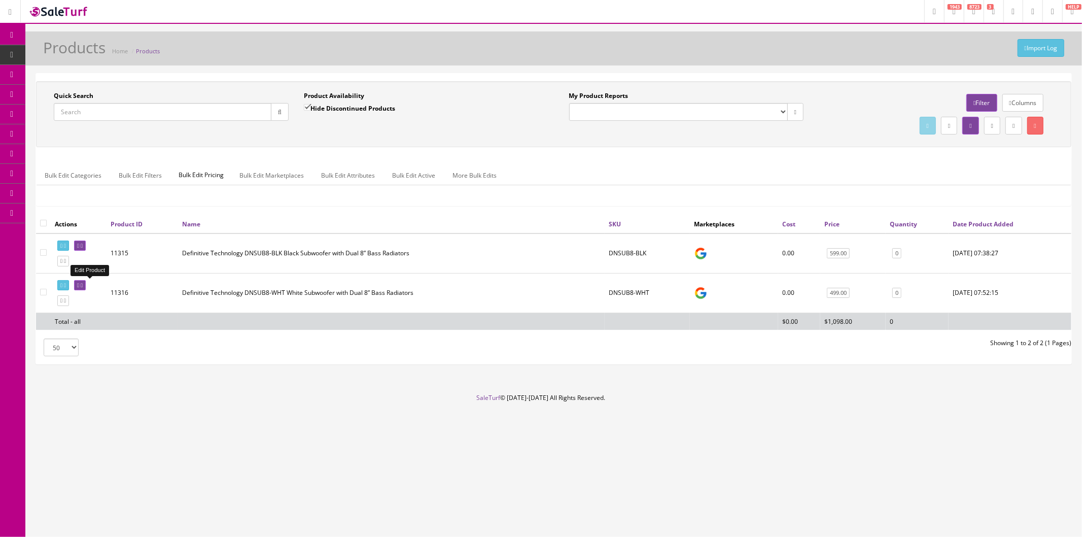
click at [83, 286] on icon at bounding box center [82, 286] width 2 height 6
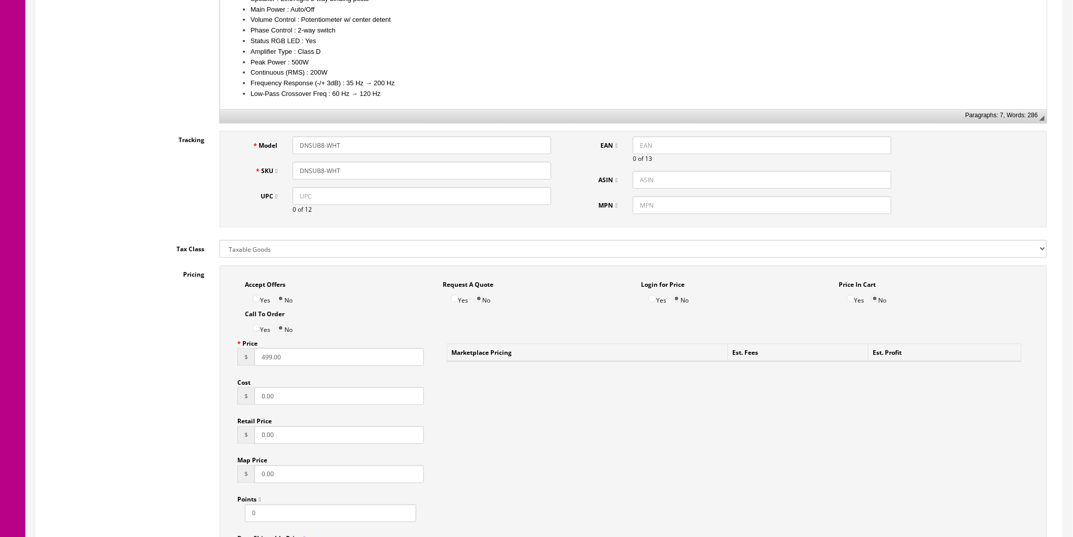
scroll to position [394, 0]
drag, startPoint x: 288, startPoint y: 361, endPoint x: 219, endPoint y: 369, distance: 69.5
click at [219, 369] on div "Accept Offers Yes No Request A Quote Yes No Login for Price Yes No Price In Car…" at bounding box center [633, 507] width 843 height 485
type input "599"
click at [210, 361] on div "Pricing Accept Offers Yes No Request A Quote Yes No Login for Price Yes No Pric…" at bounding box center [549, 507] width 1011 height 485
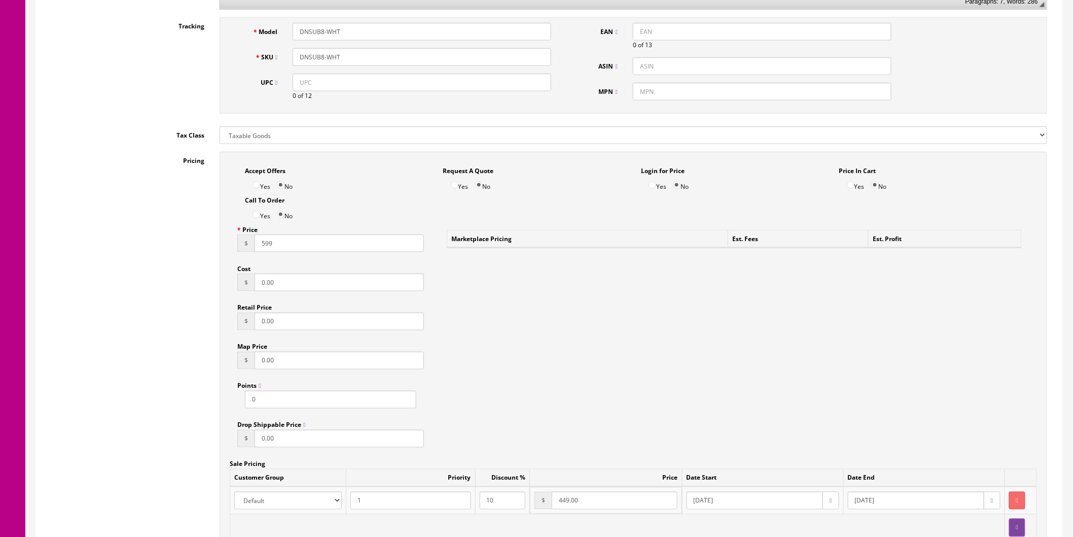
scroll to position [789, 0]
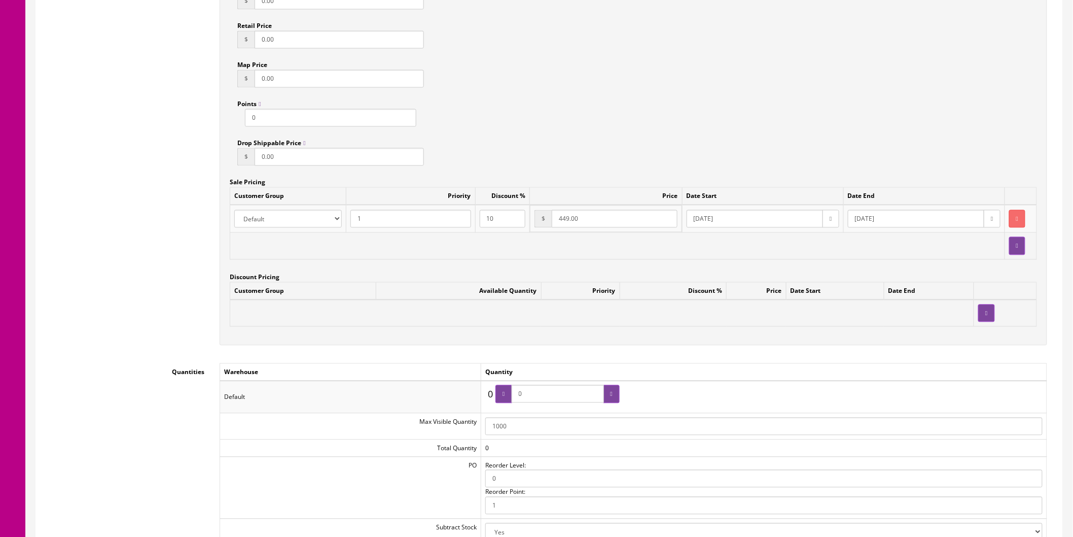
drag, startPoint x: 513, startPoint y: 232, endPoint x: 501, endPoint y: 224, distance: 14.2
click at [502, 232] on tr "Amazon ASD Discounts Default Ebay Jet My Store Customers Phone Preferred Reverb…" at bounding box center [633, 219] width 807 height 28
type input "599"
click at [665, 16] on div "Accept Offers Yes No Request A Quote Yes No Login for Price Yes No Price In Car…" at bounding box center [634, 107] width 828 height 475
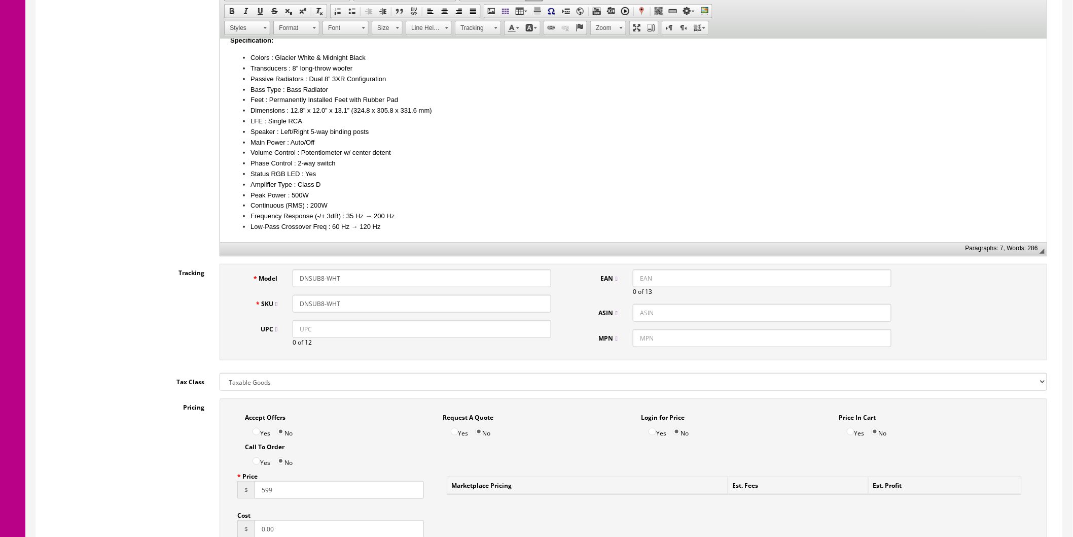
scroll to position [0, 0]
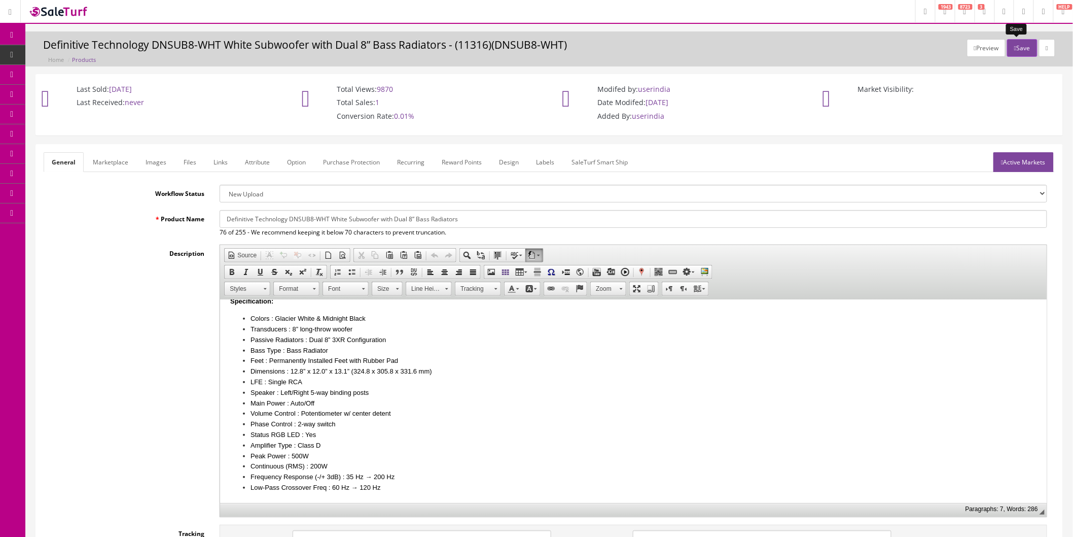
click at [1016, 51] on button "Save" at bounding box center [1022, 48] width 30 height 18
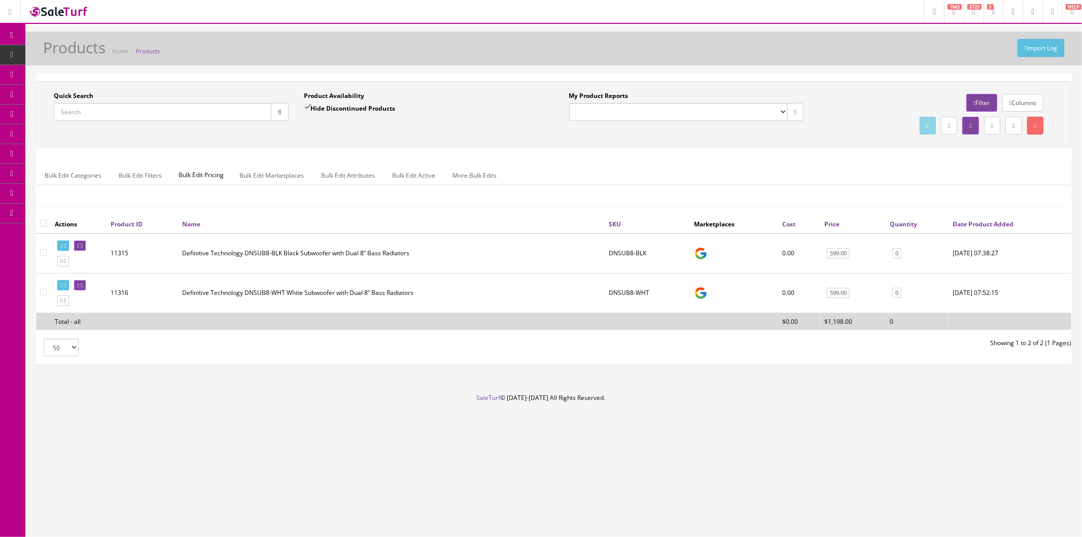
click at [140, 111] on input "Quick Search" at bounding box center [163, 112] width 218 height 18
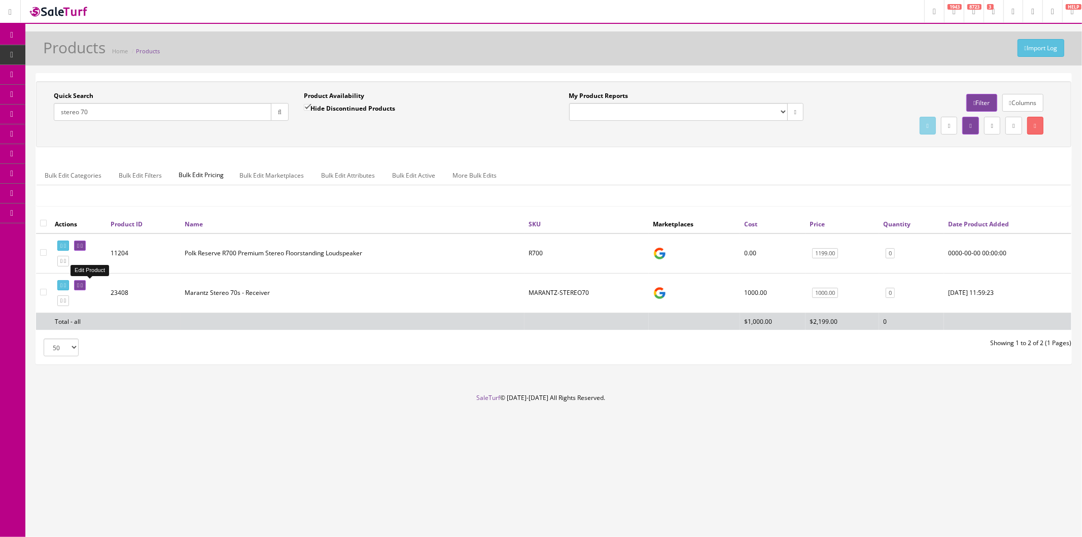
type input "stereo 70"
click at [83, 285] on icon at bounding box center [82, 286] width 2 height 6
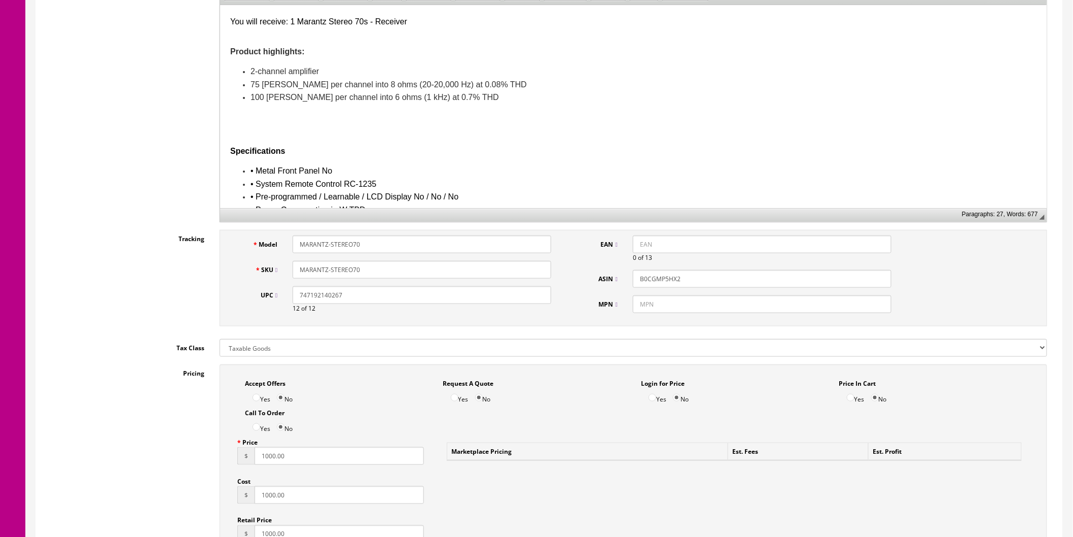
scroll to position [338, 0]
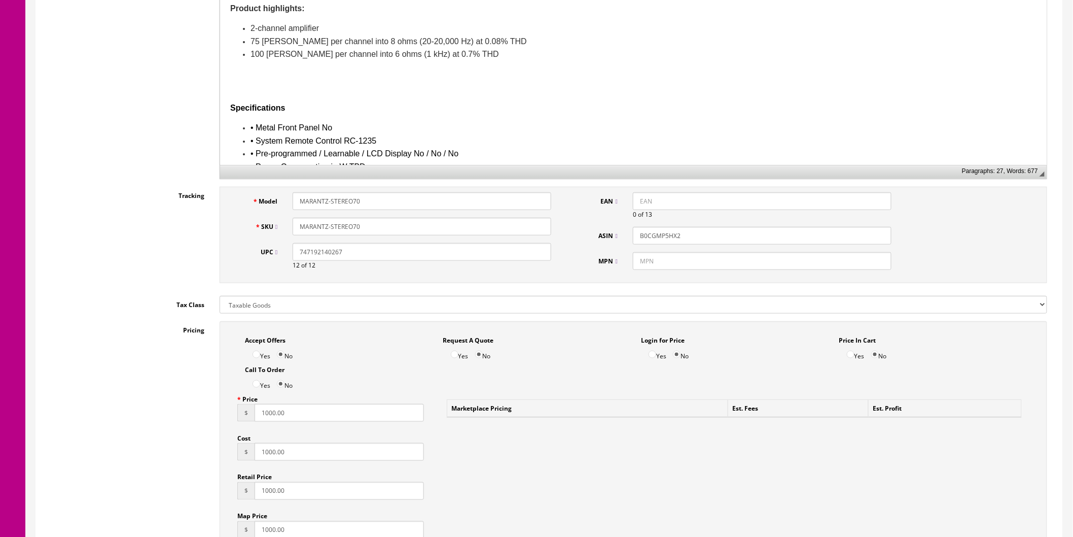
drag, startPoint x: 298, startPoint y: 413, endPoint x: 232, endPoint y: 414, distance: 66.5
click at [232, 414] on div "Price $ 1000.00 Cost $ 1000.00 Retail Price $ 1000.00 Map Price $ 1000.00 Point…" at bounding box center [331, 507] width 202 height 234
type input "1200"
click at [584, 476] on div "Accept Offers Yes No Request A Quote Yes No Login for Price Yes No Price In Car…" at bounding box center [634, 545] width 828 height 448
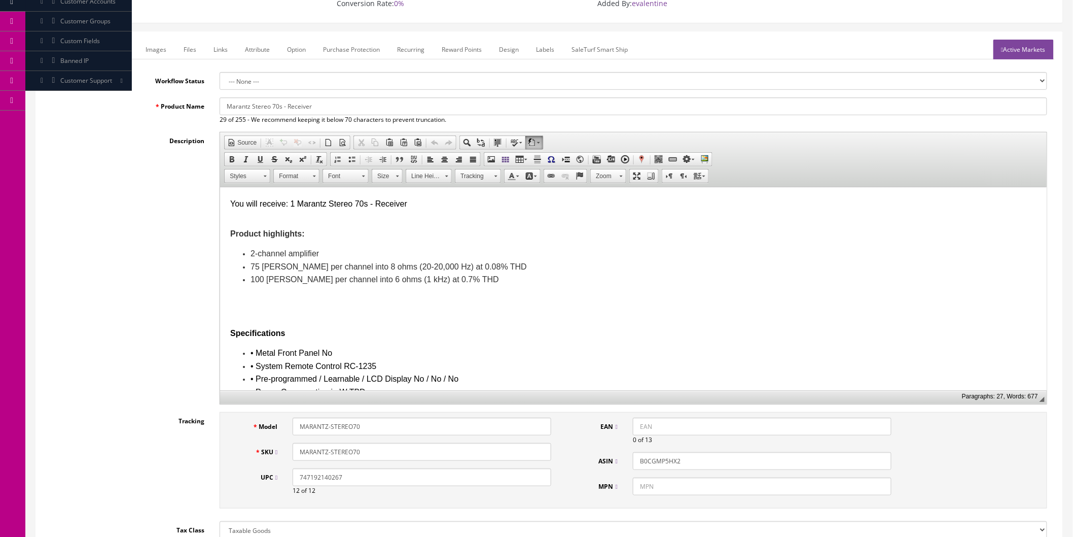
scroll to position [0, 0]
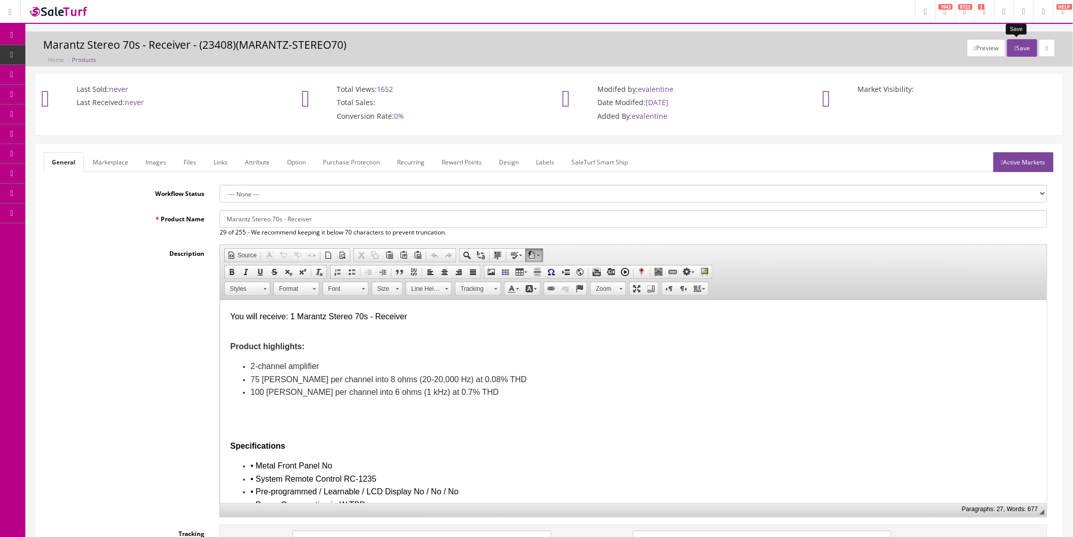
click at [1013, 48] on button "Save" at bounding box center [1022, 48] width 30 height 18
